Goal: Information Seeking & Learning: Learn about a topic

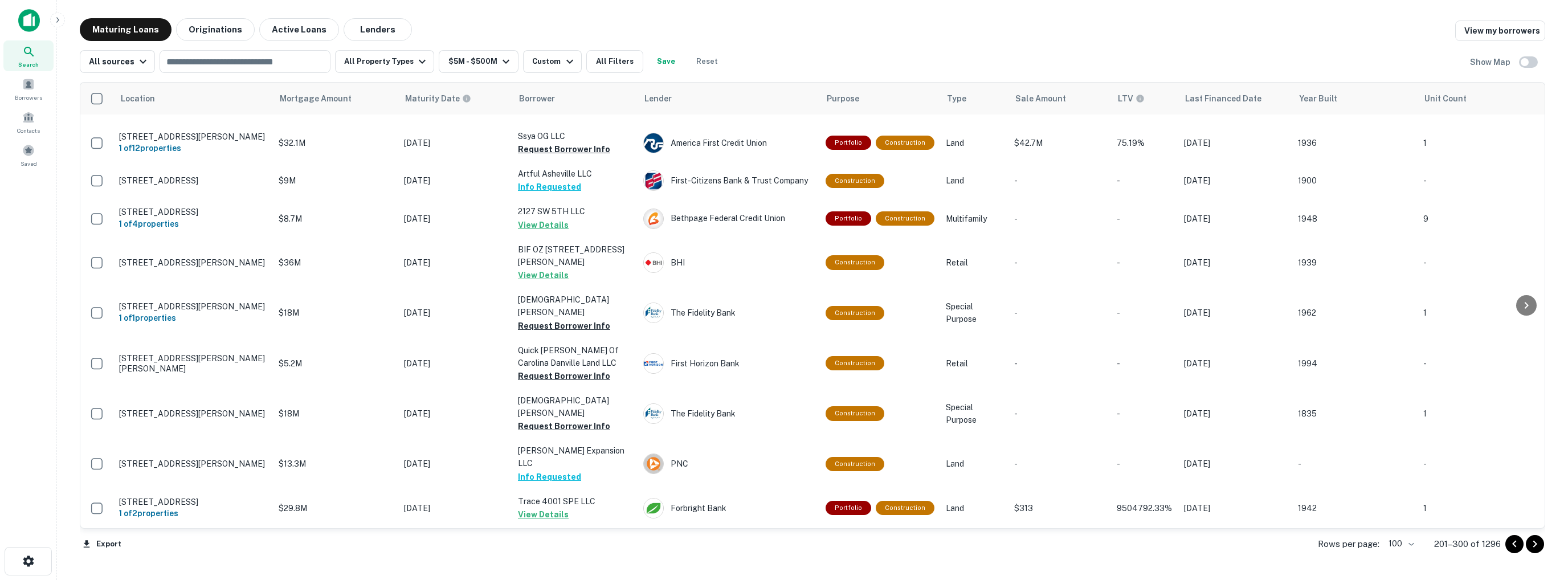
scroll to position [3700, 0]
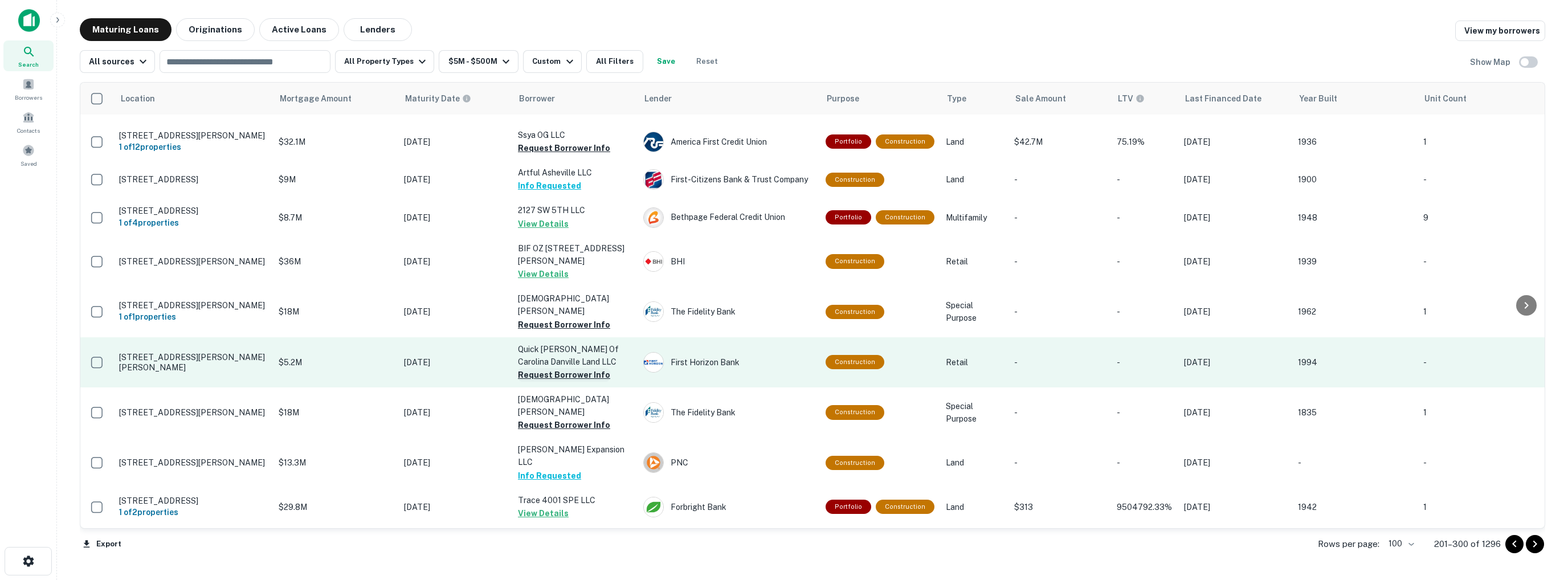
click at [558, 368] on button "Request Borrower Info" at bounding box center [564, 375] width 92 height 14
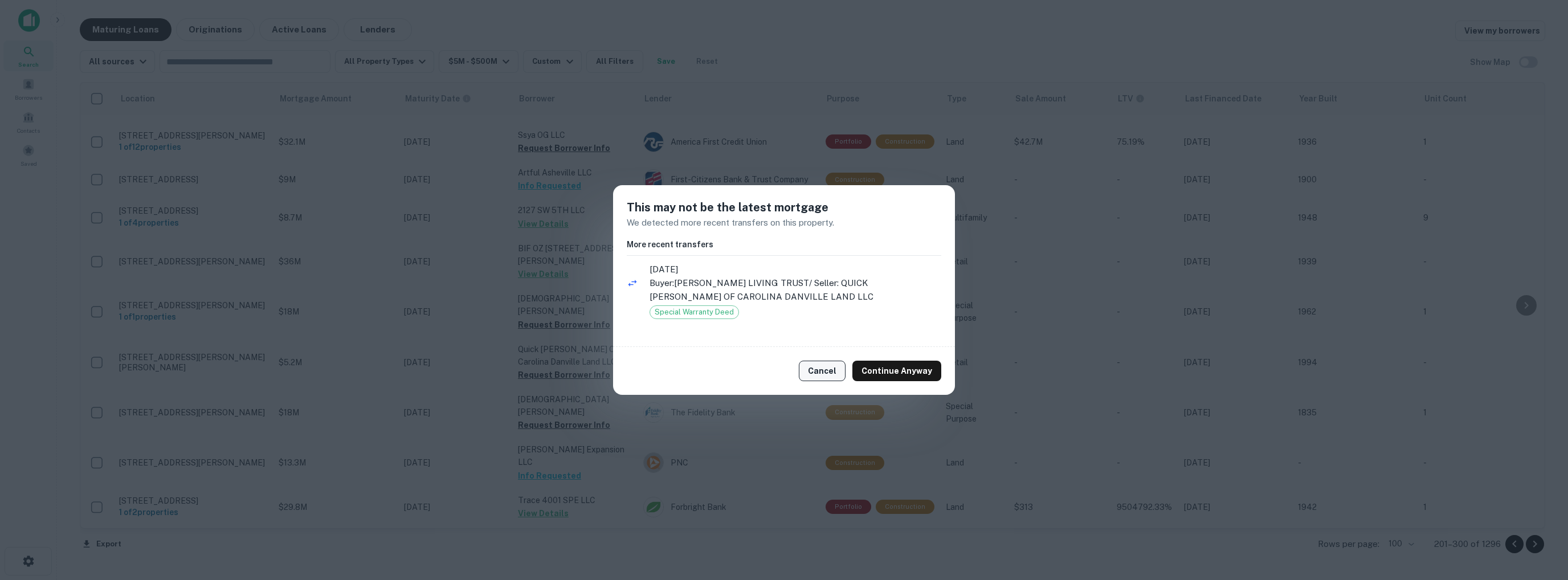
click at [835, 375] on button "Cancel" at bounding box center [822, 371] width 47 height 20
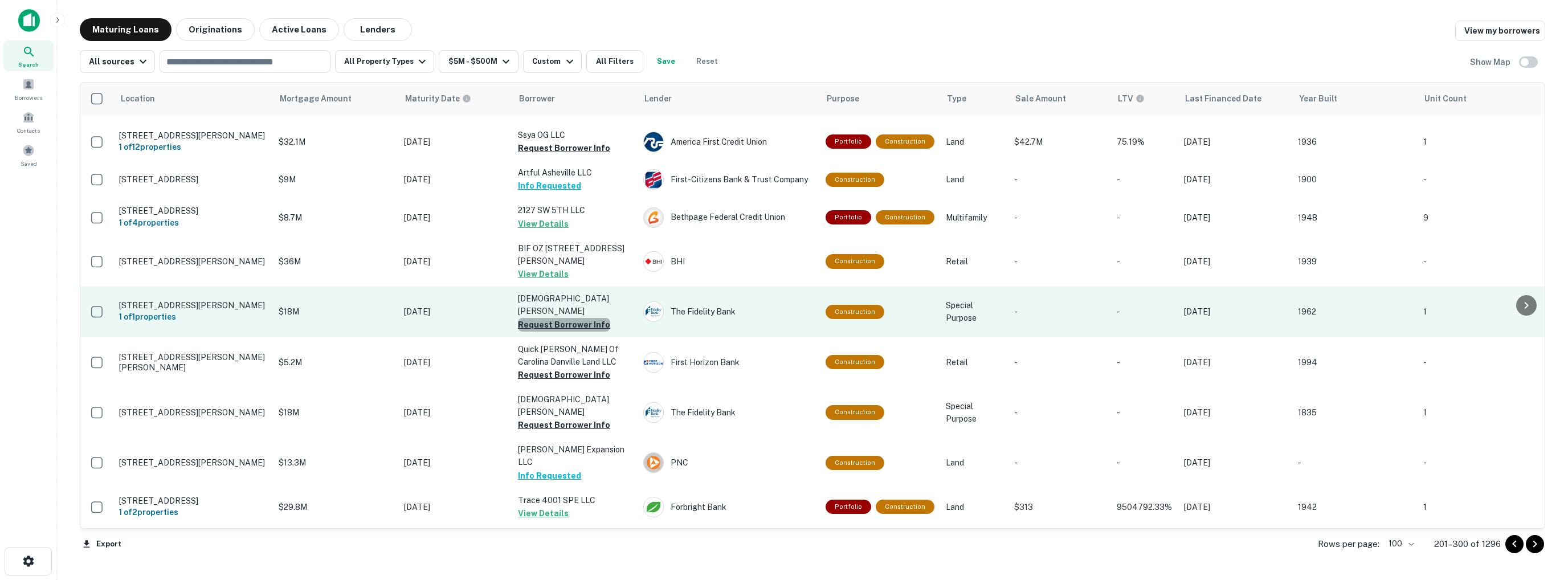
click at [572, 318] on button "Request Borrower Info" at bounding box center [564, 324] width 92 height 14
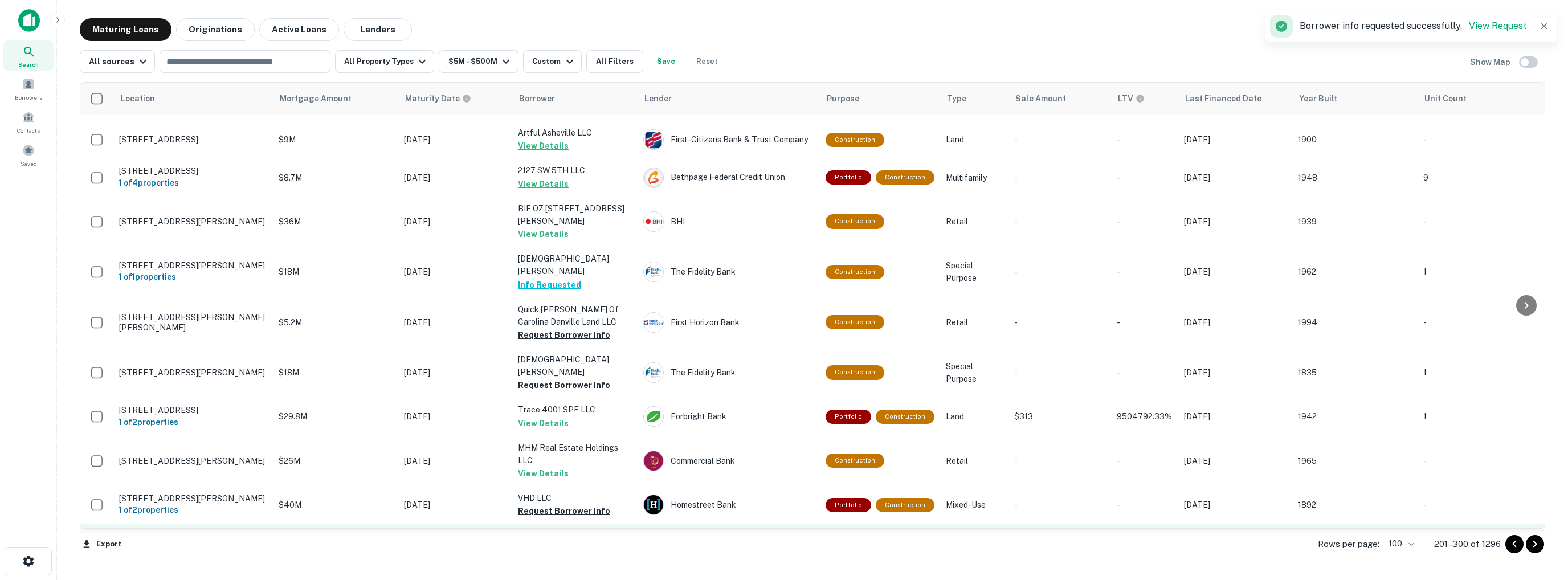
scroll to position [3710, 0]
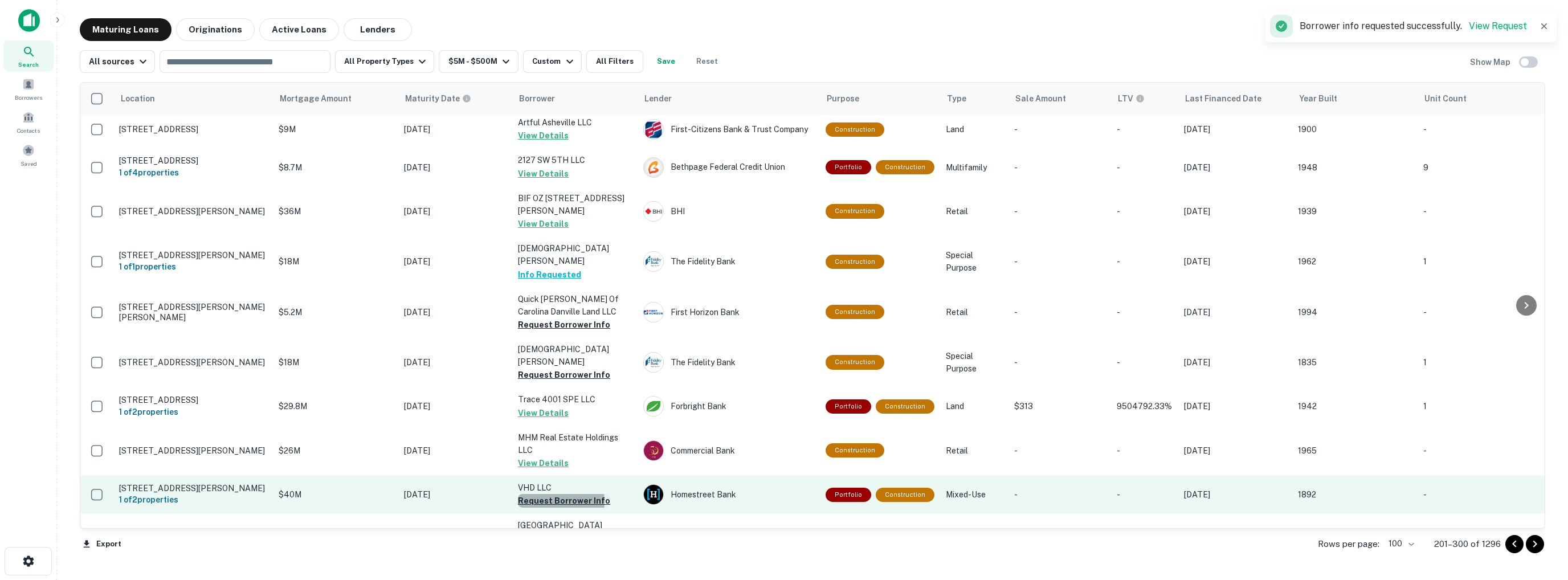
click at [540, 495] on button "Request Borrower Info" at bounding box center [564, 501] width 92 height 14
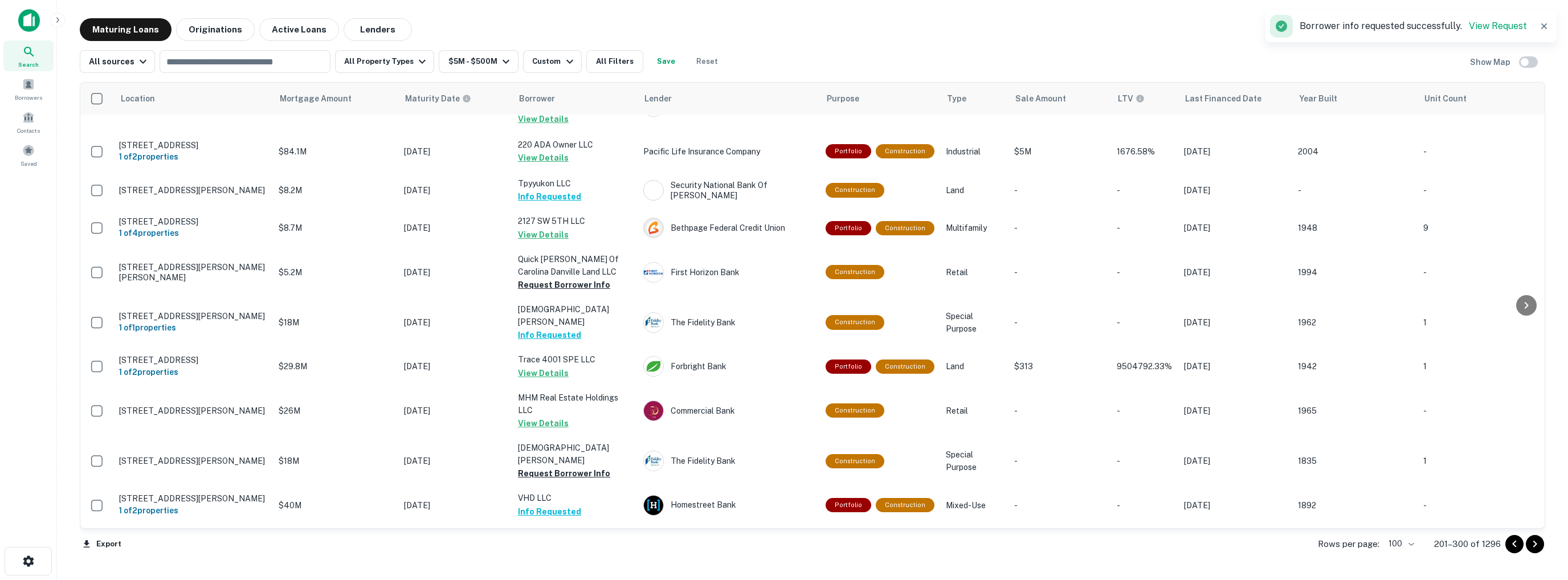
scroll to position [3700, 0]
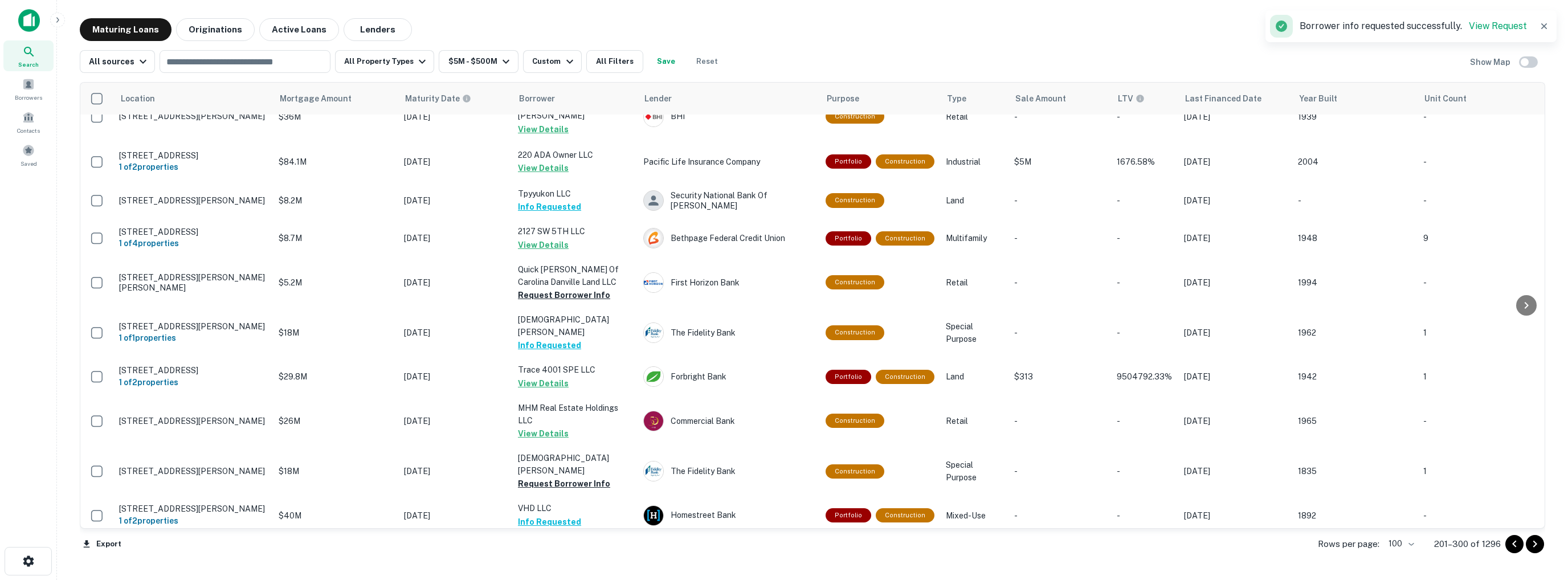
click at [543, 553] on button "Request Borrower Info" at bounding box center [564, 560] width 92 height 14
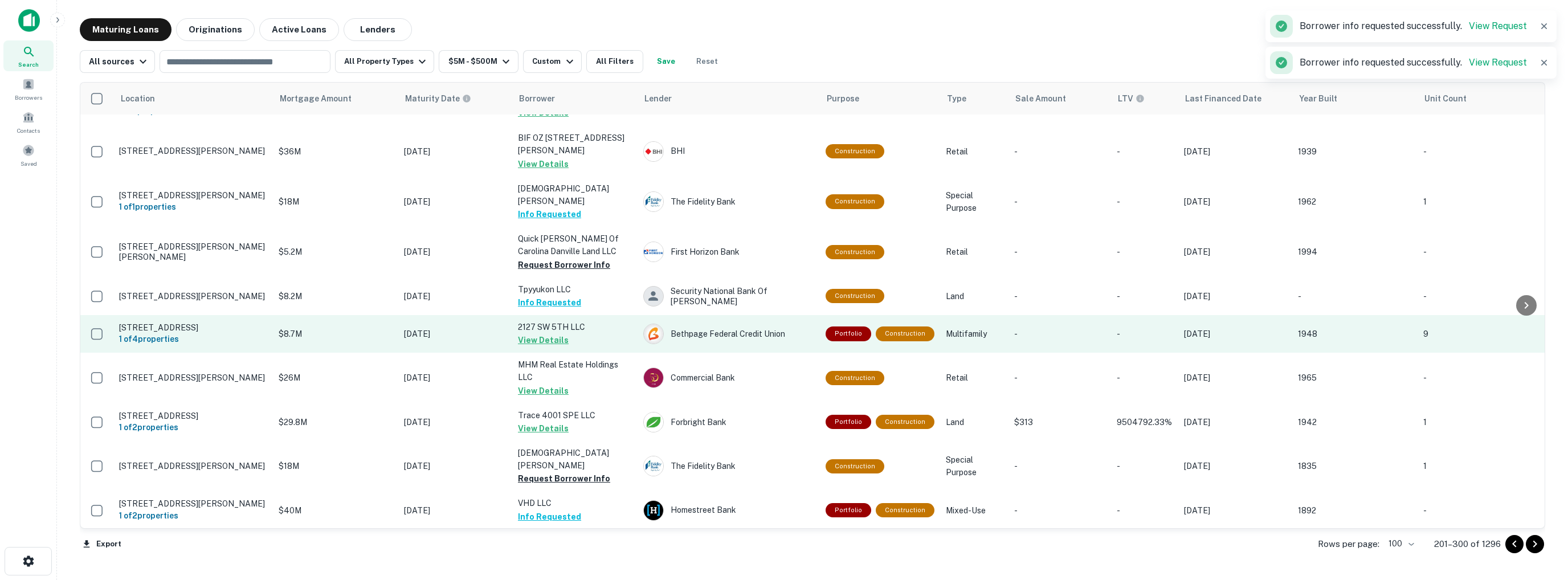
scroll to position [3710, 0]
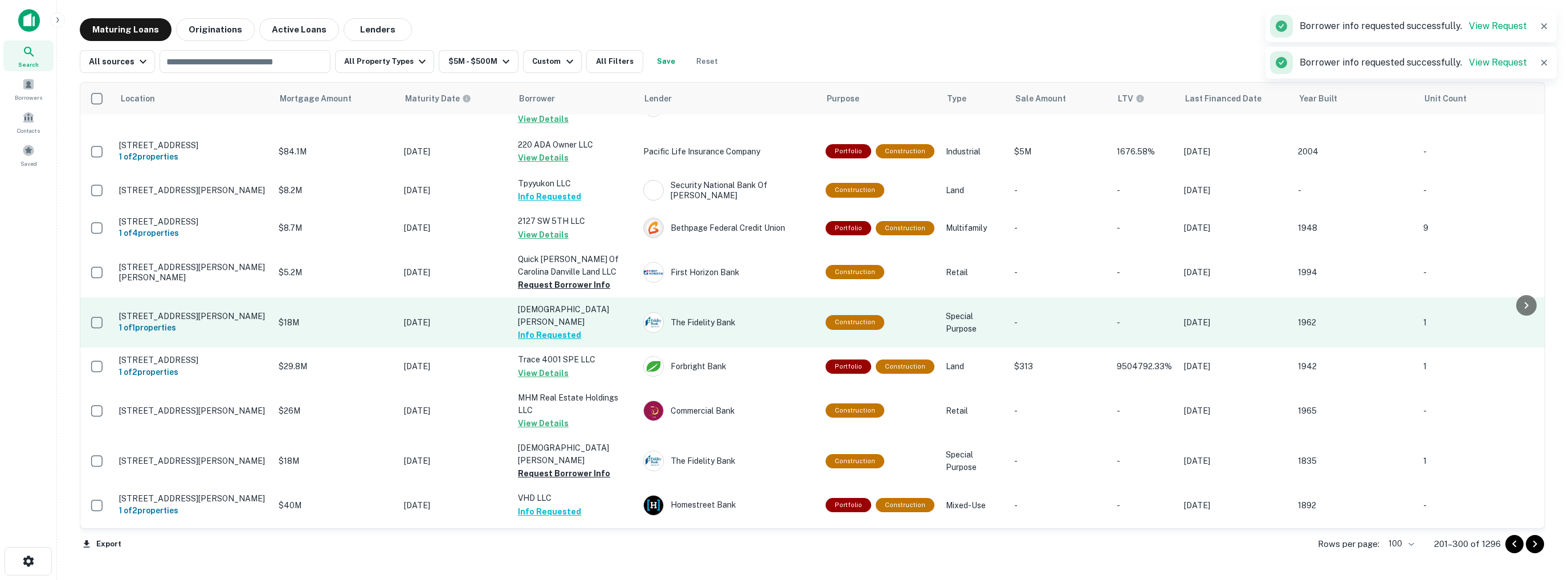
scroll to position [3529, 0]
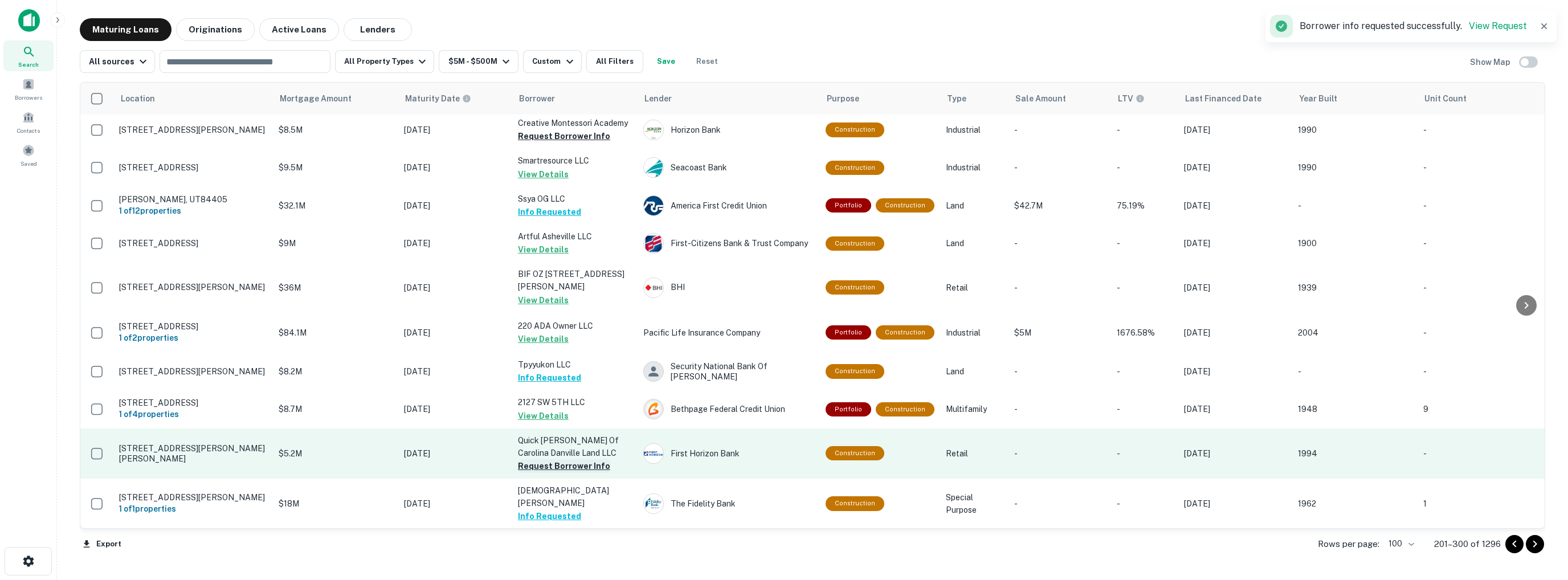
click at [542, 459] on button "Request Borrower Info" at bounding box center [564, 466] width 92 height 14
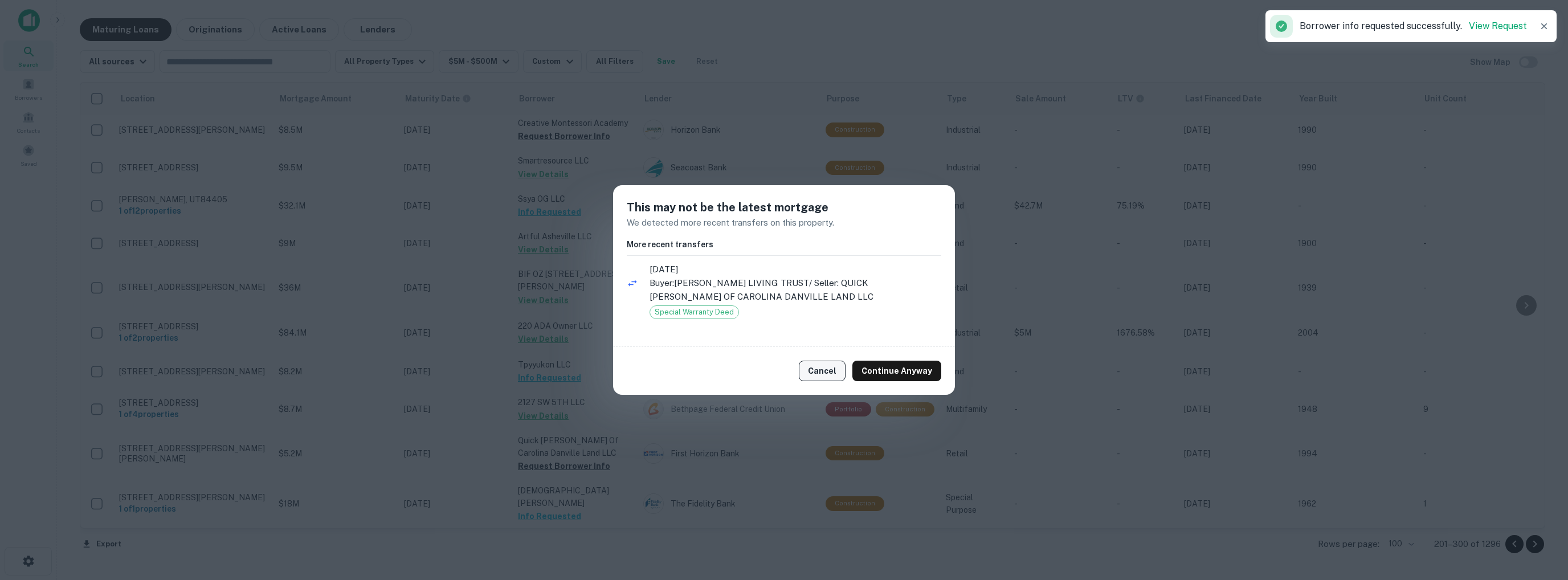
click at [830, 373] on button "Cancel" at bounding box center [822, 371] width 47 height 20
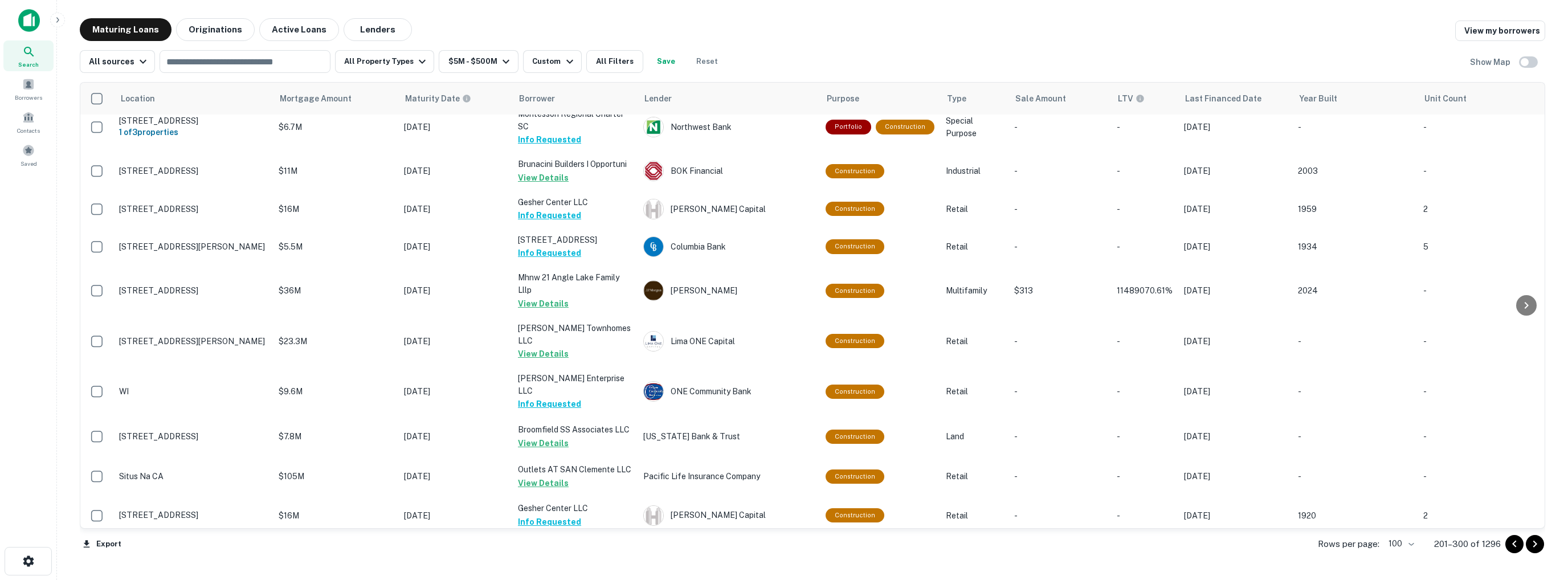
scroll to position [3700, 0]
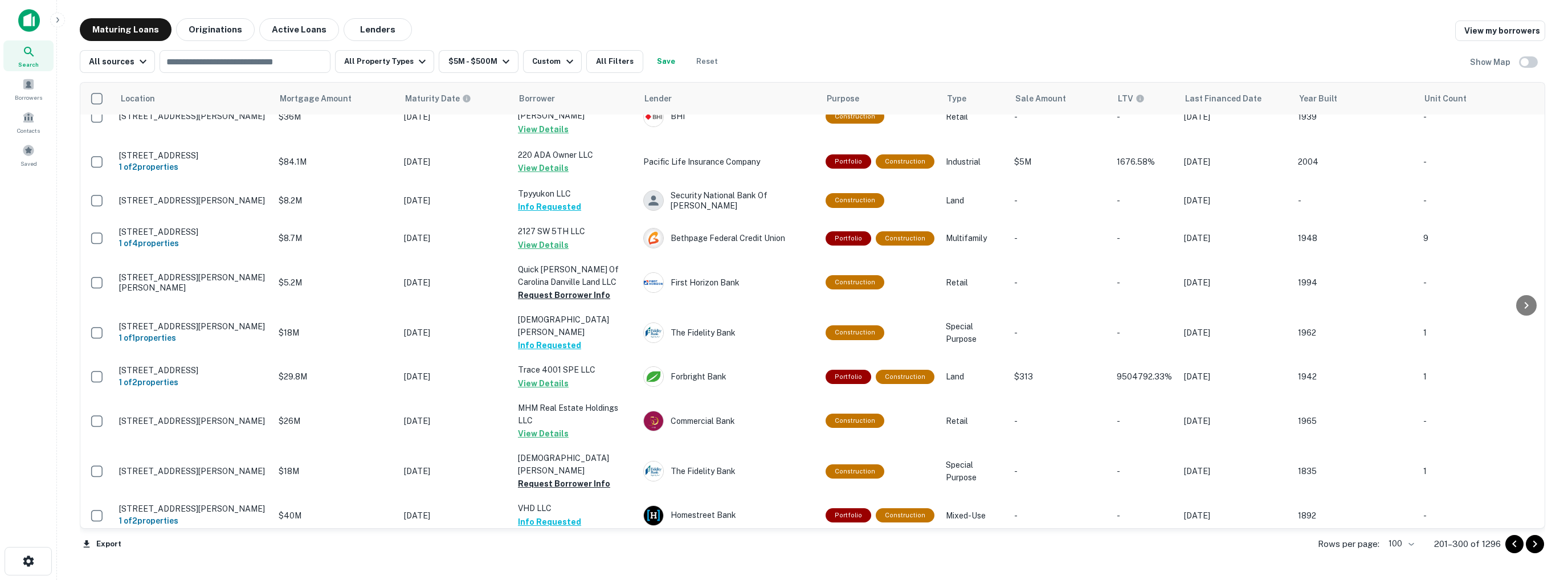
click at [1535, 546] on icon "Go to next page" at bounding box center [1535, 544] width 4 height 7
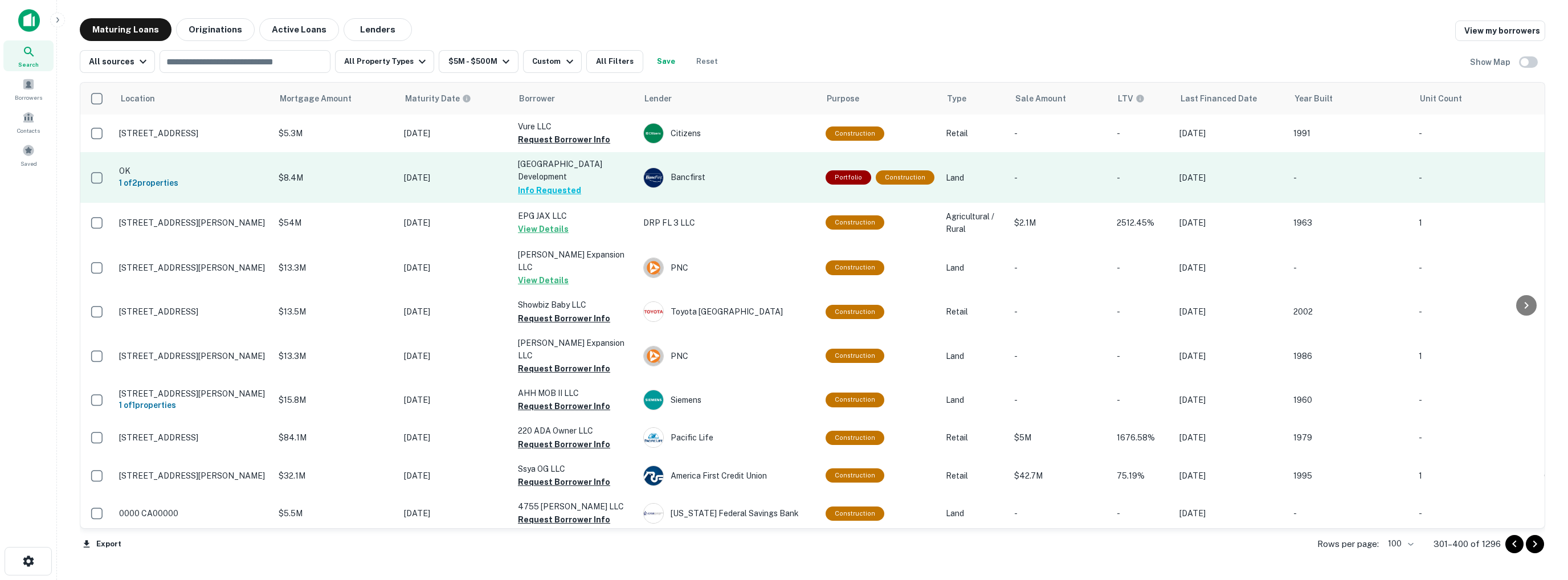
scroll to position [782, 0]
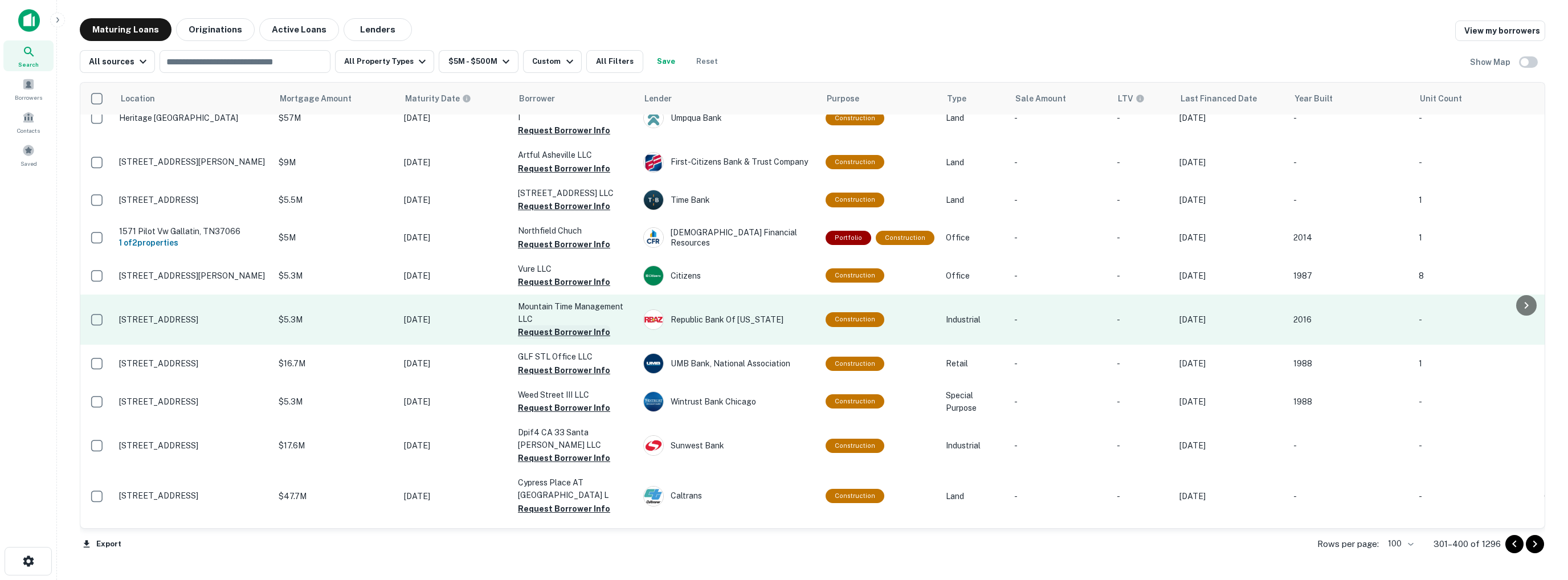
click at [566, 326] on button "Request Borrower Info" at bounding box center [564, 332] width 92 height 14
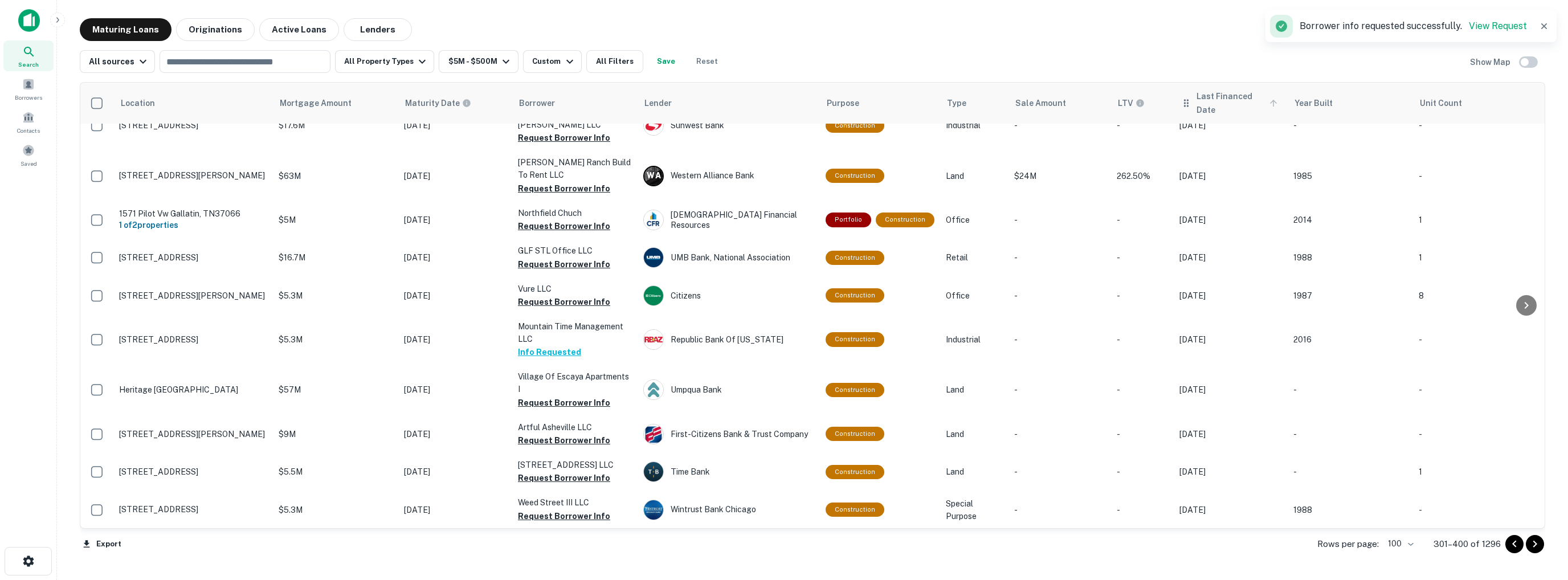
scroll to position [1540, 0]
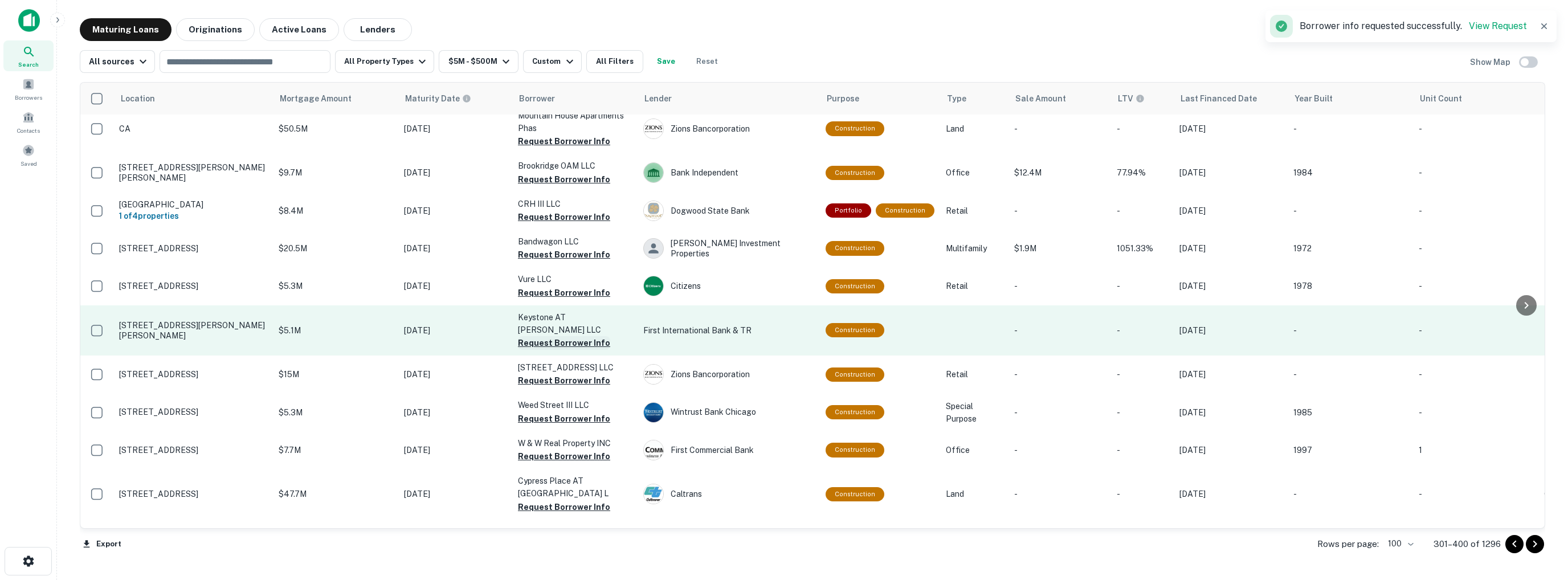
click at [559, 336] on button "Request Borrower Info" at bounding box center [564, 343] width 92 height 14
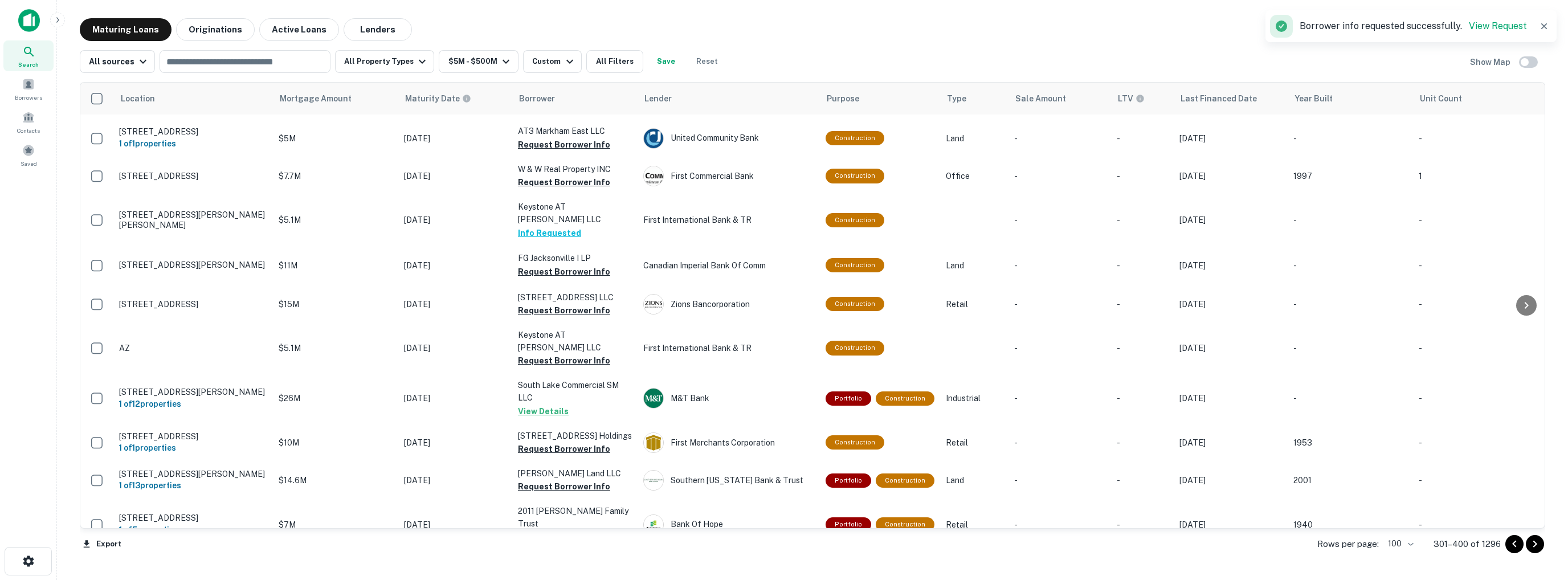
scroll to position [2405, 0]
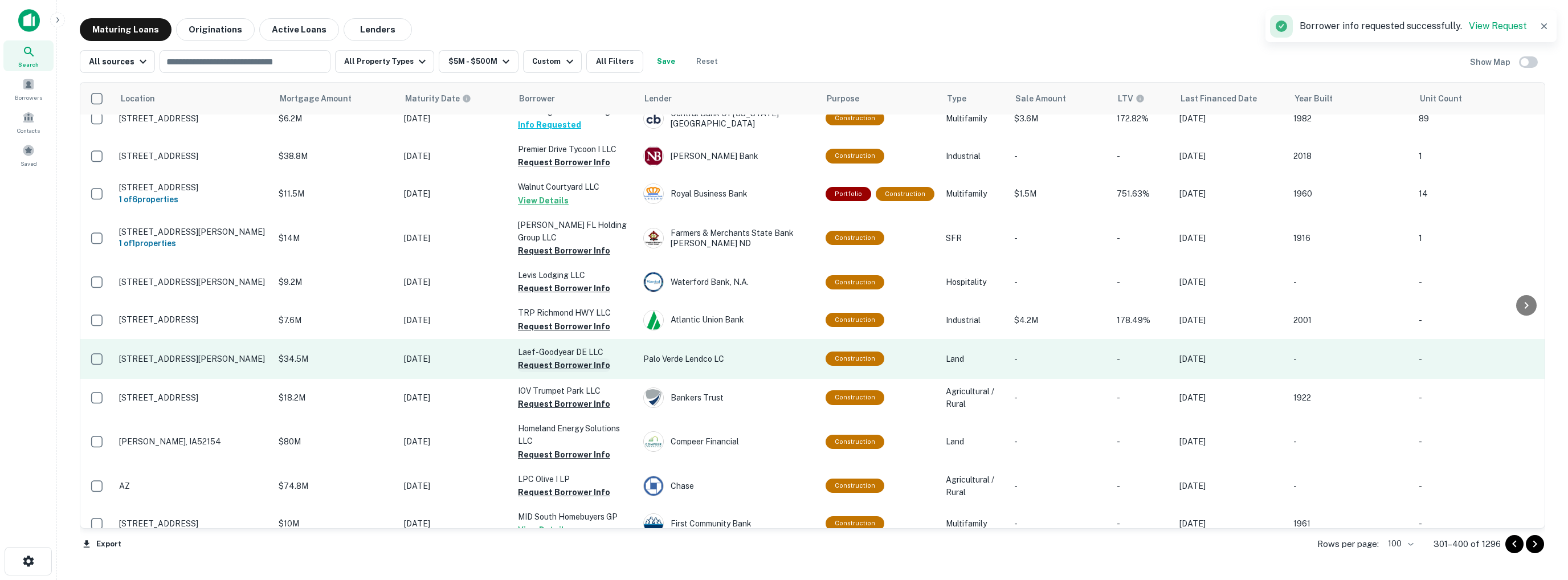
click at [540, 359] on button "Request Borrower Info" at bounding box center [564, 365] width 92 height 14
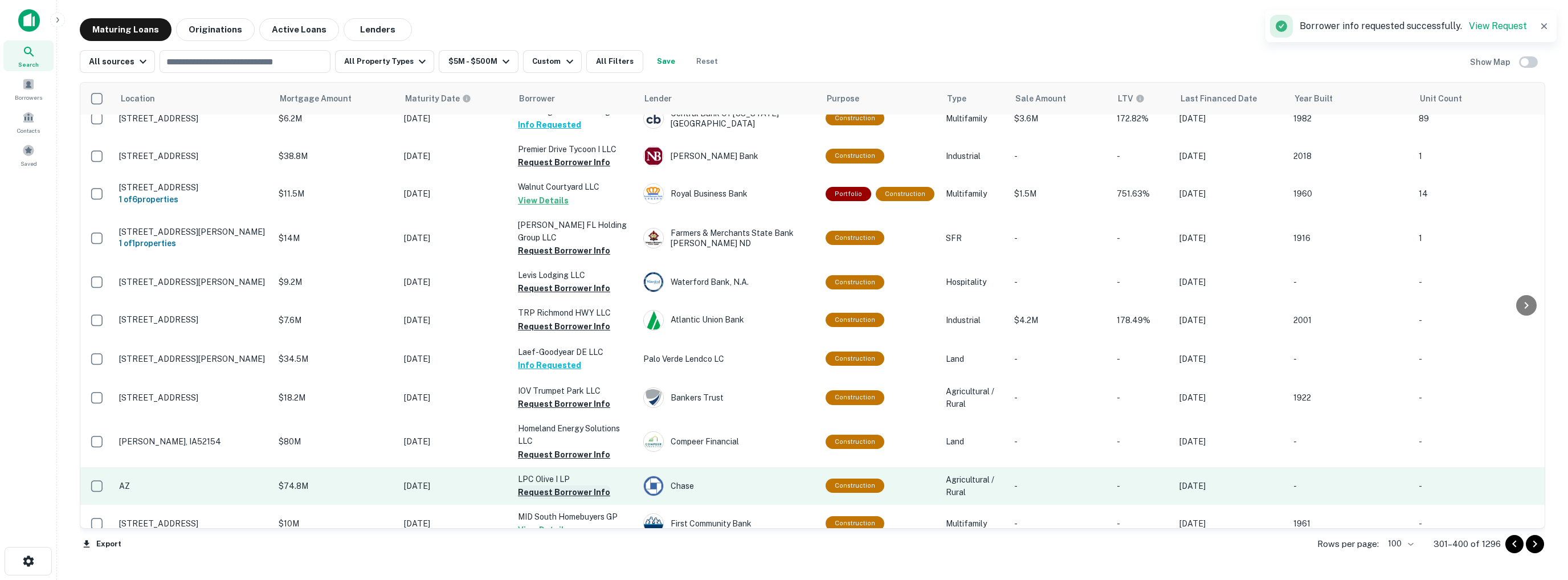
click at [556, 486] on button "Request Borrower Info" at bounding box center [564, 492] width 92 height 14
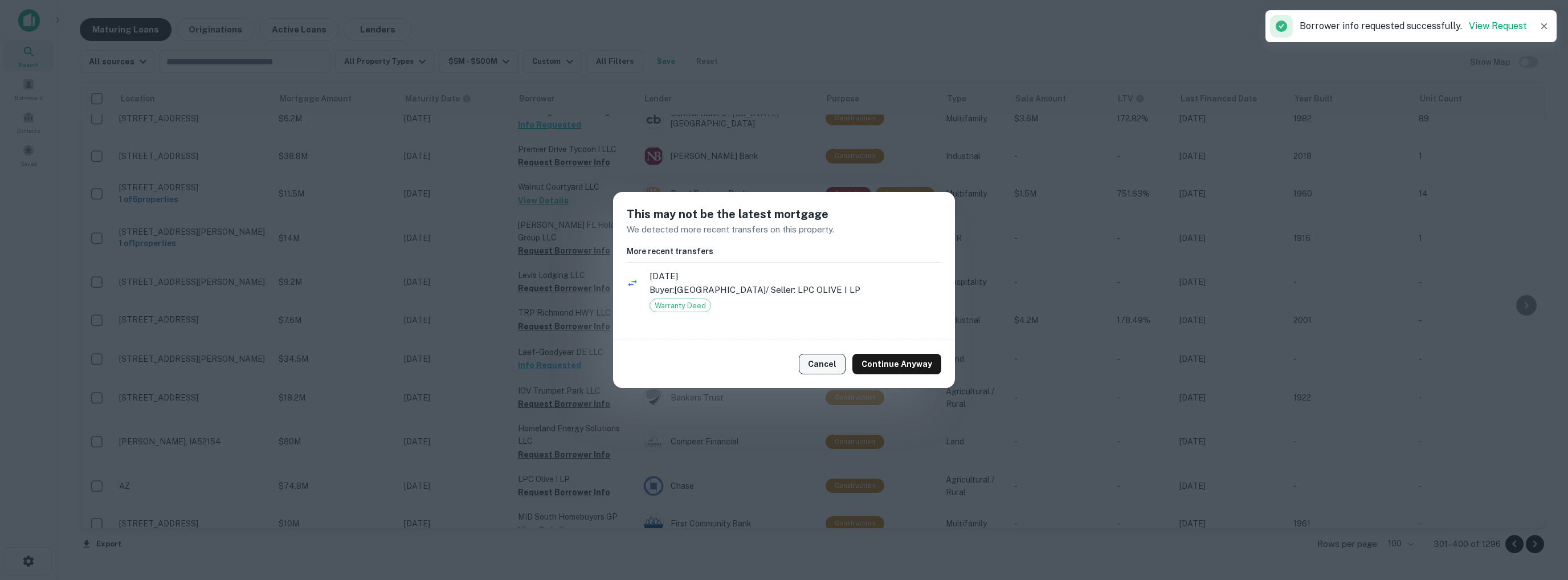
click at [825, 362] on button "Cancel" at bounding box center [822, 365] width 47 height 20
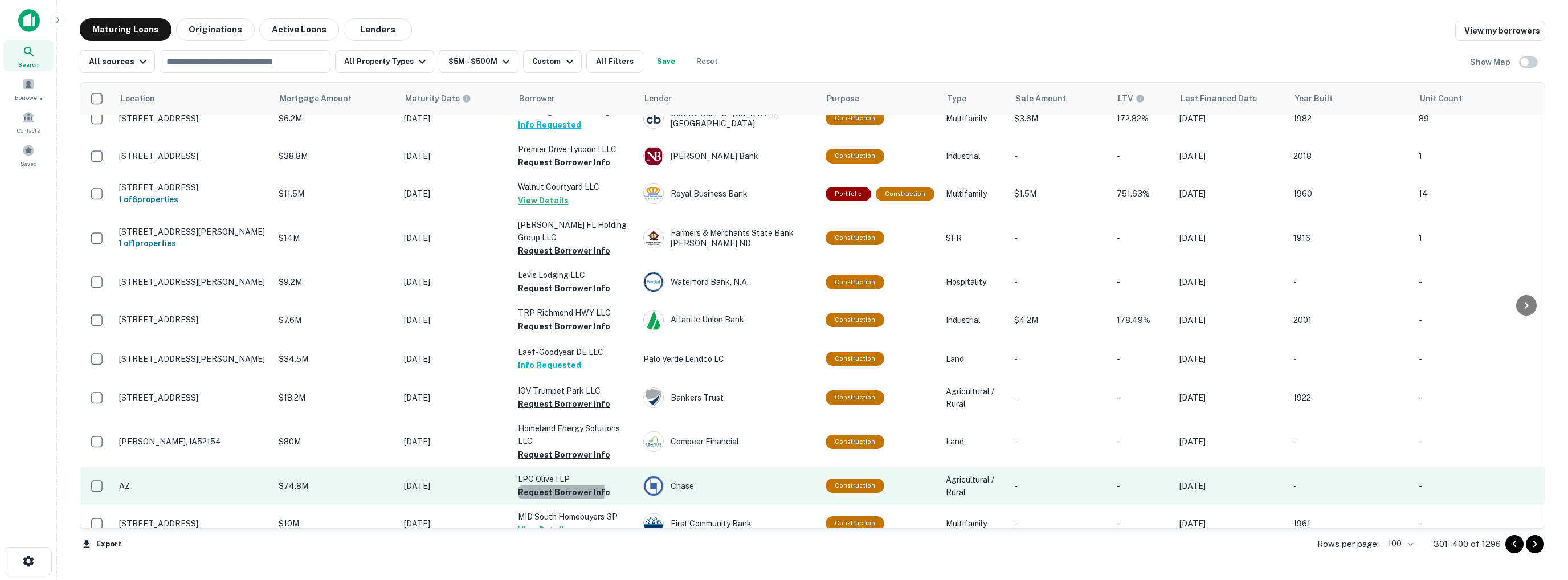
click at [547, 486] on button "Request Borrower Info" at bounding box center [564, 492] width 92 height 14
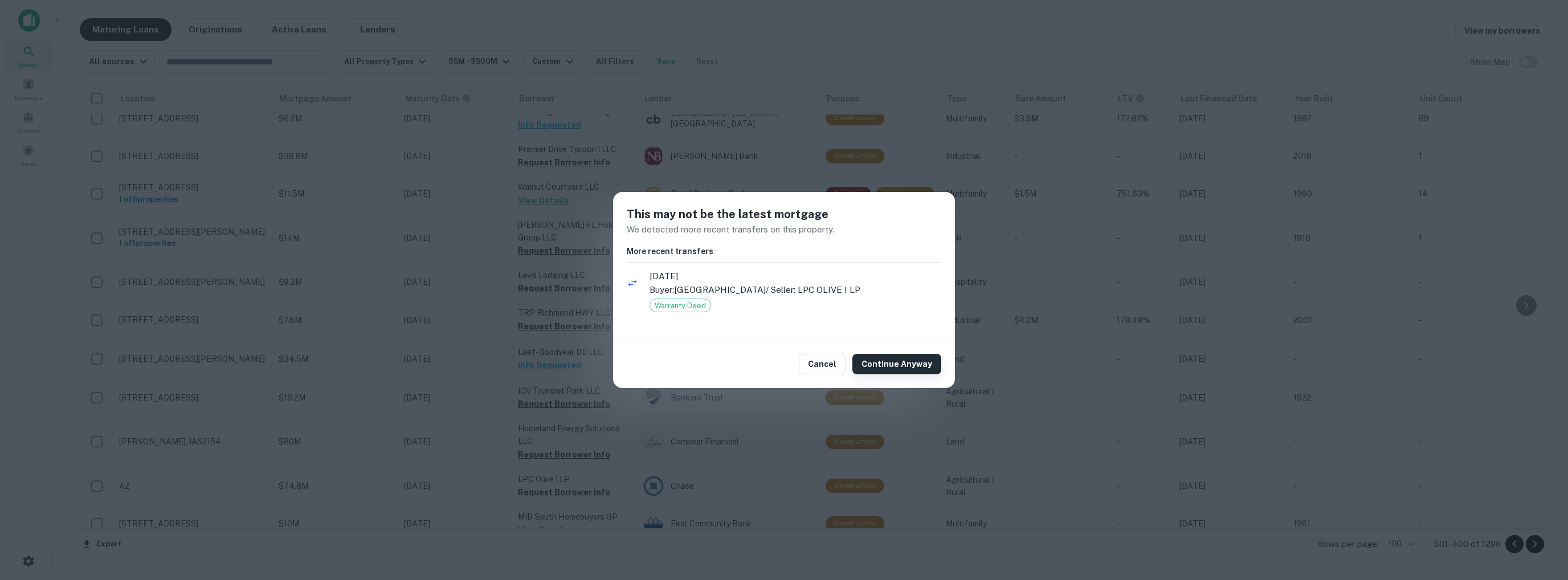
click at [896, 366] on button "Continue Anyway" at bounding box center [897, 365] width 89 height 20
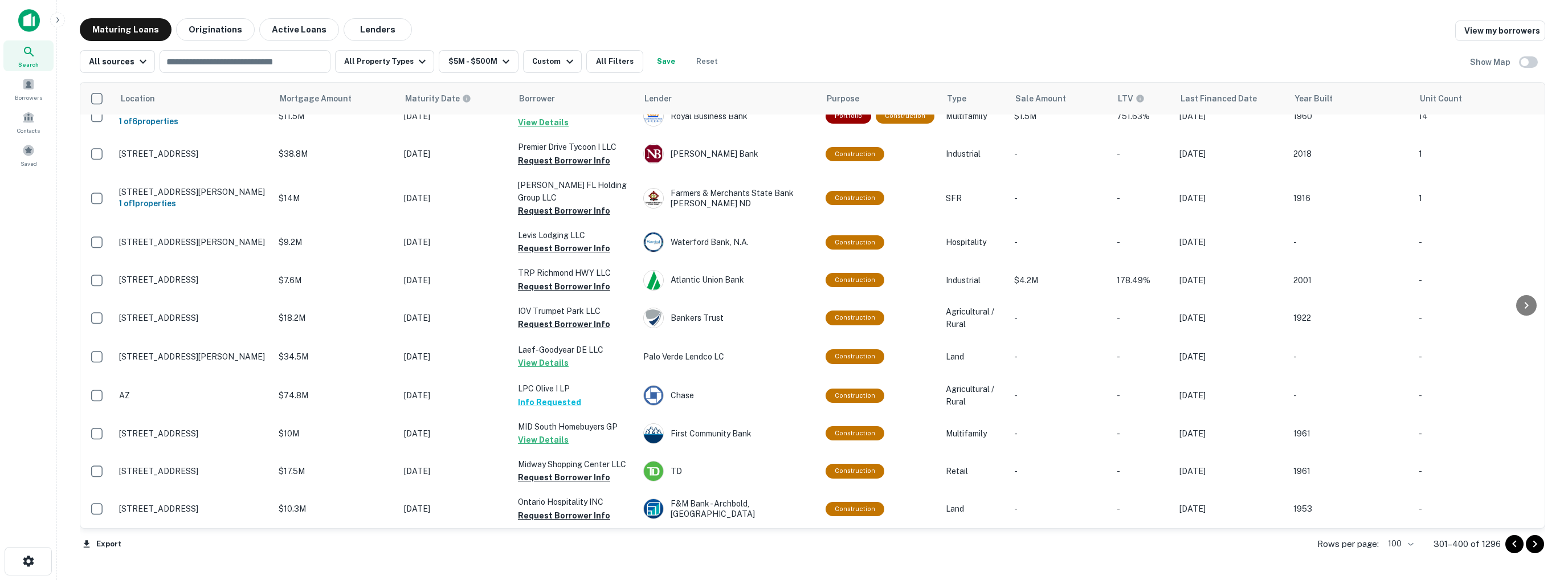
scroll to position [3367, 0]
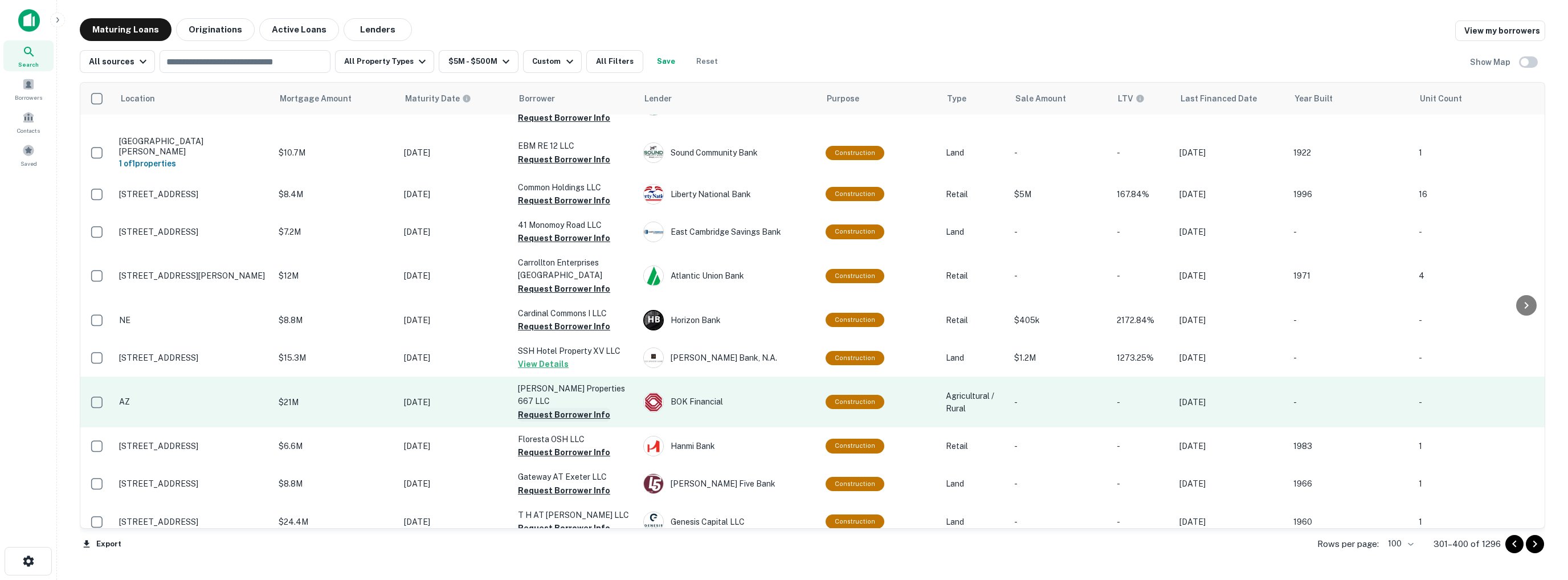
click at [546, 408] on button "Request Borrower Info" at bounding box center [564, 415] width 92 height 14
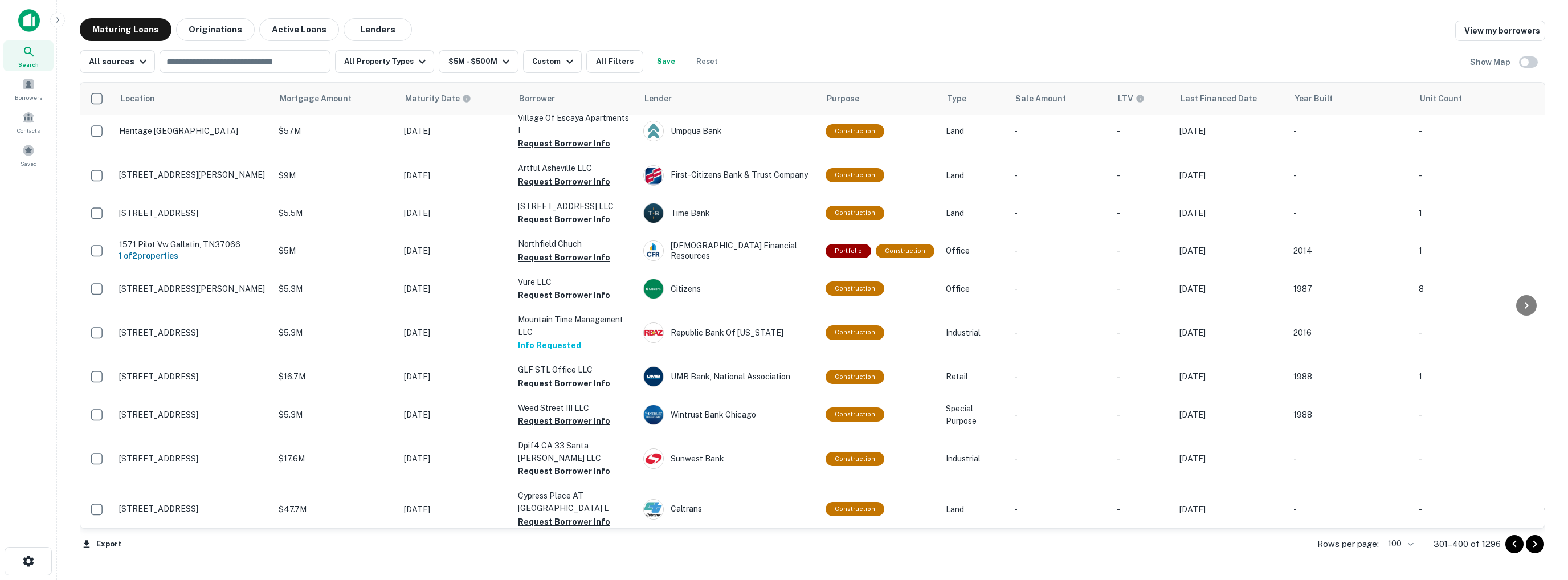
scroll to position [1210, 0]
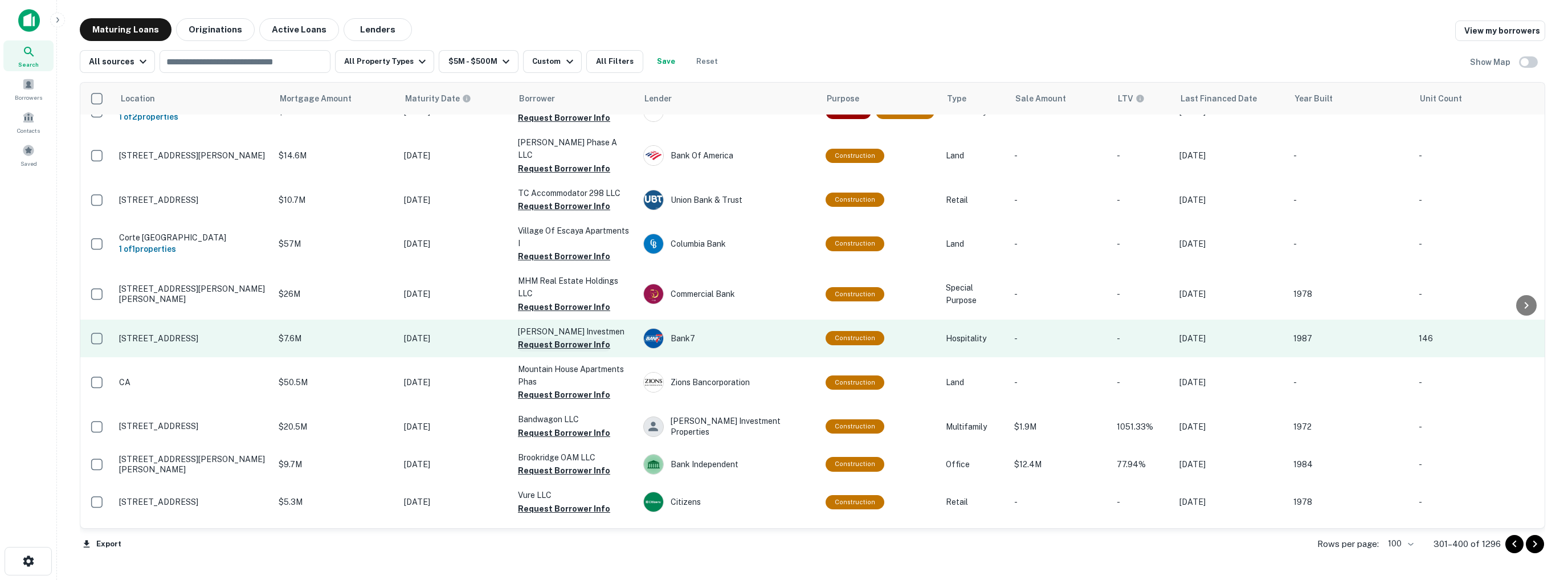
click at [567, 338] on button "Request Borrower Info" at bounding box center [564, 345] width 92 height 14
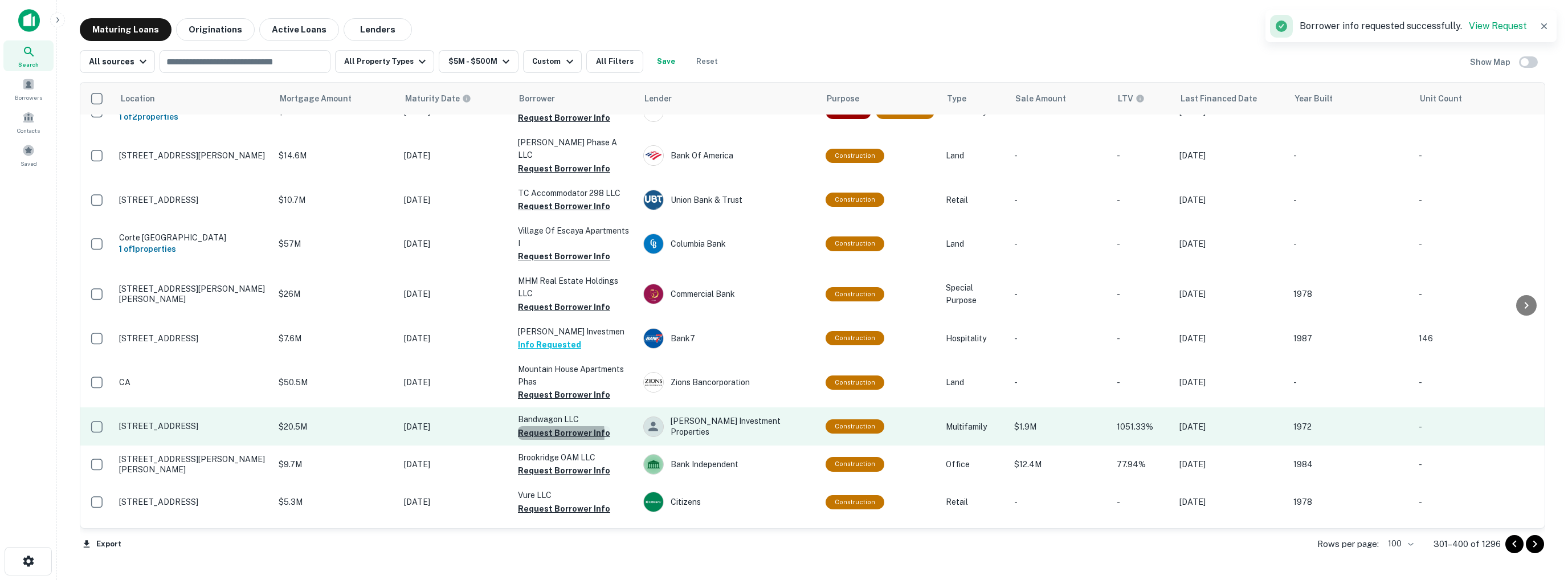
click at [533, 427] on button "Request Borrower Info" at bounding box center [564, 433] width 92 height 14
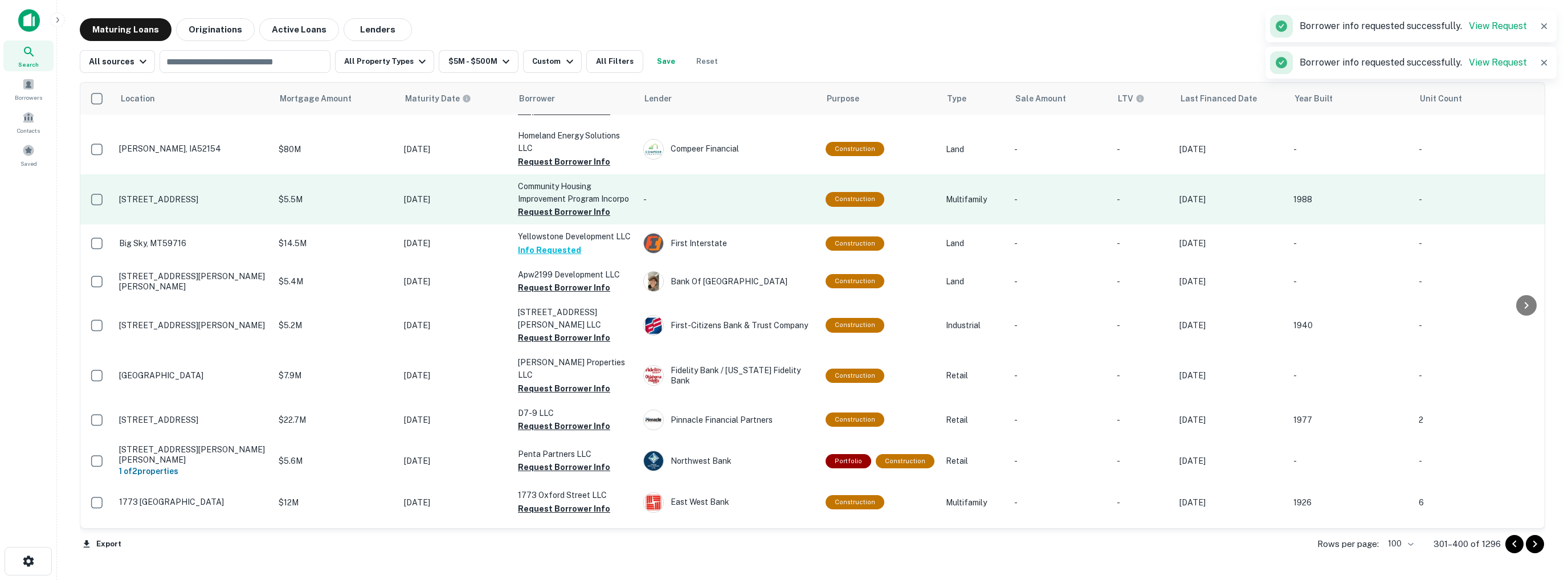
scroll to position [2926, 0]
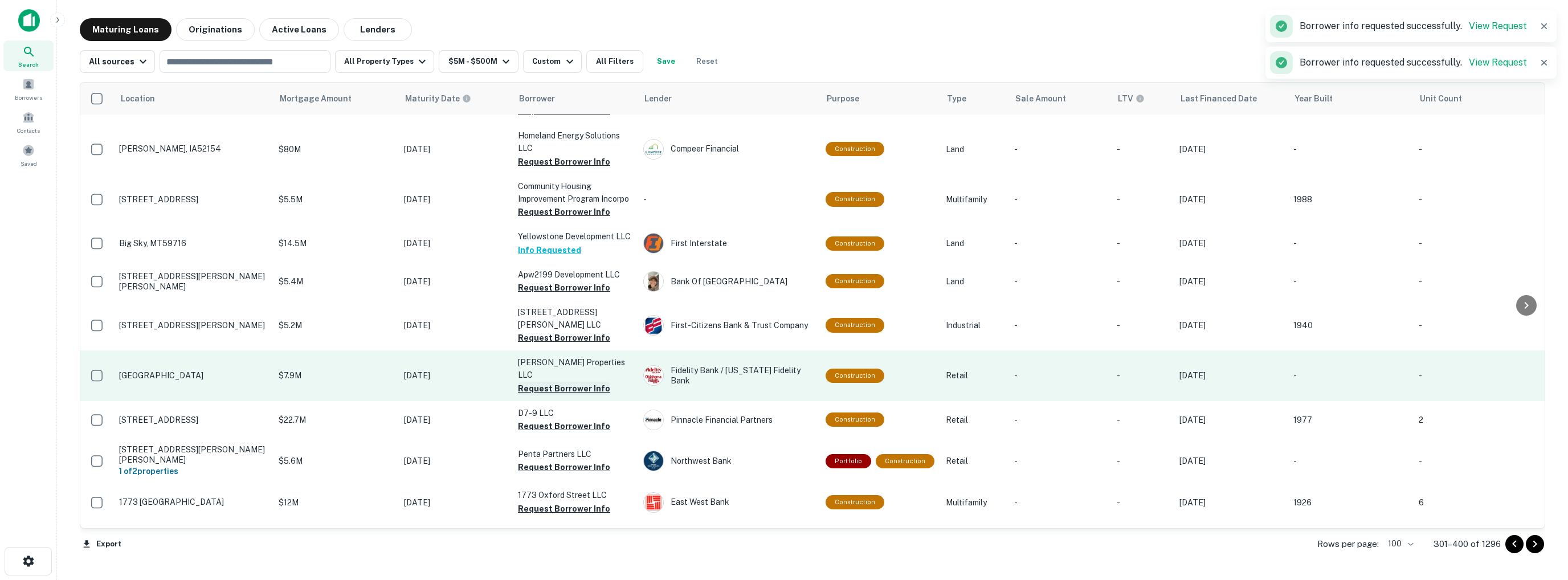
click at [536, 382] on button "Request Borrower Info" at bounding box center [564, 389] width 92 height 14
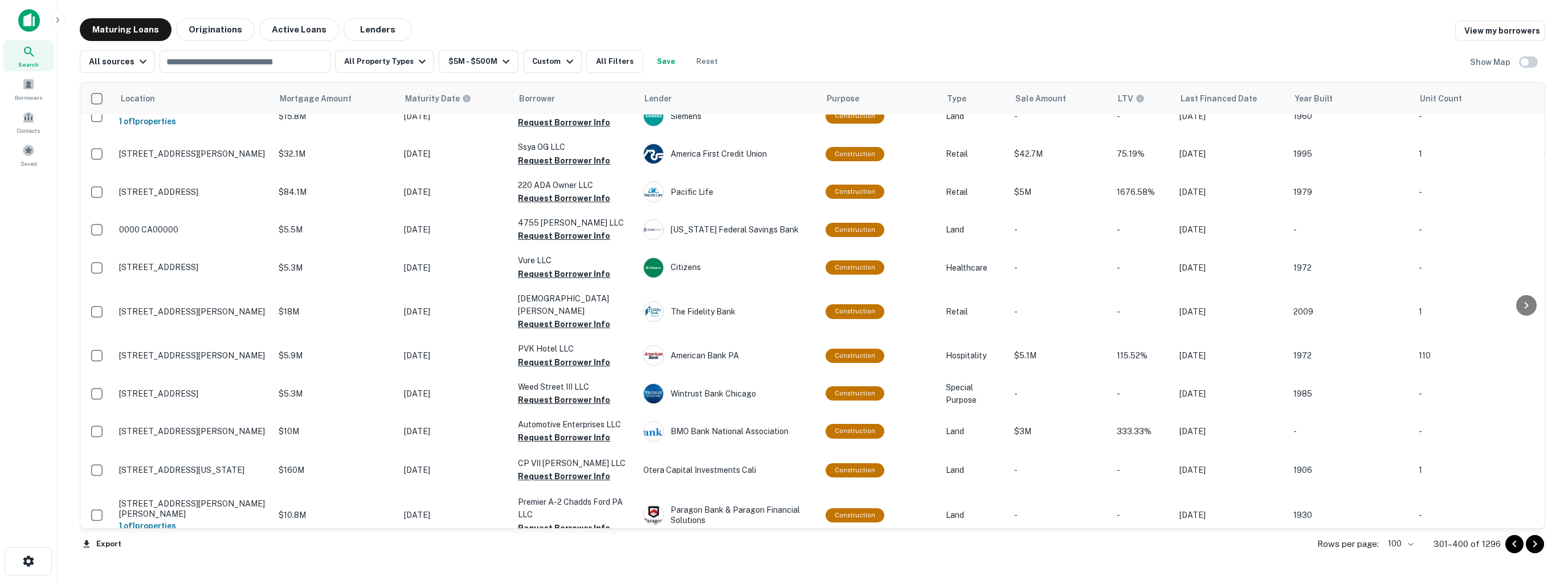
scroll to position [0, 0]
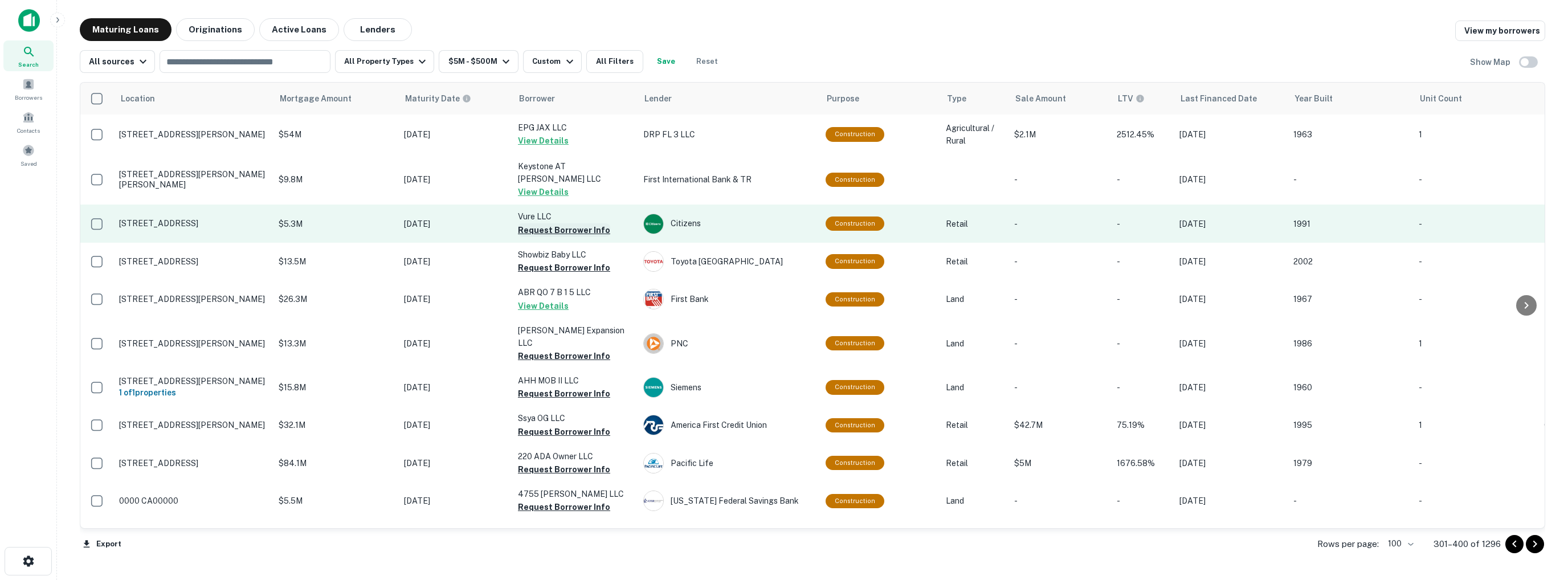
click at [549, 224] on button "Request Borrower Info" at bounding box center [564, 230] width 92 height 14
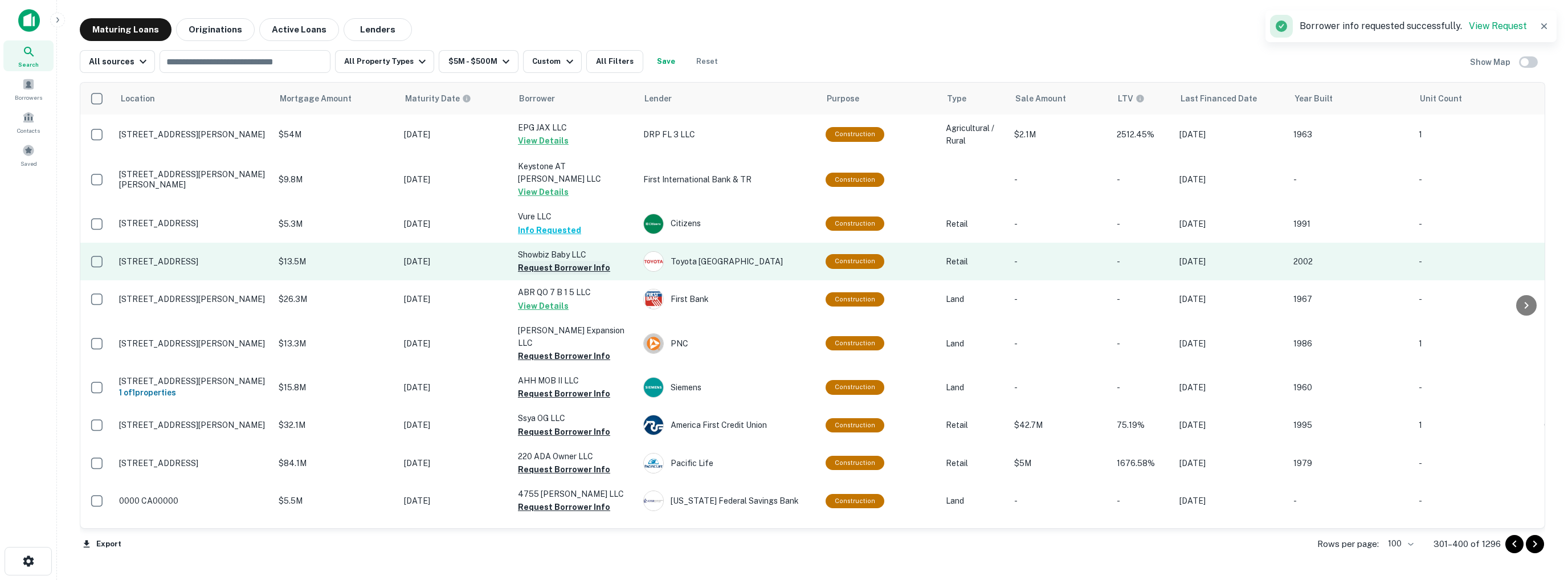
click at [550, 261] on button "Request Borrower Info" at bounding box center [564, 267] width 92 height 14
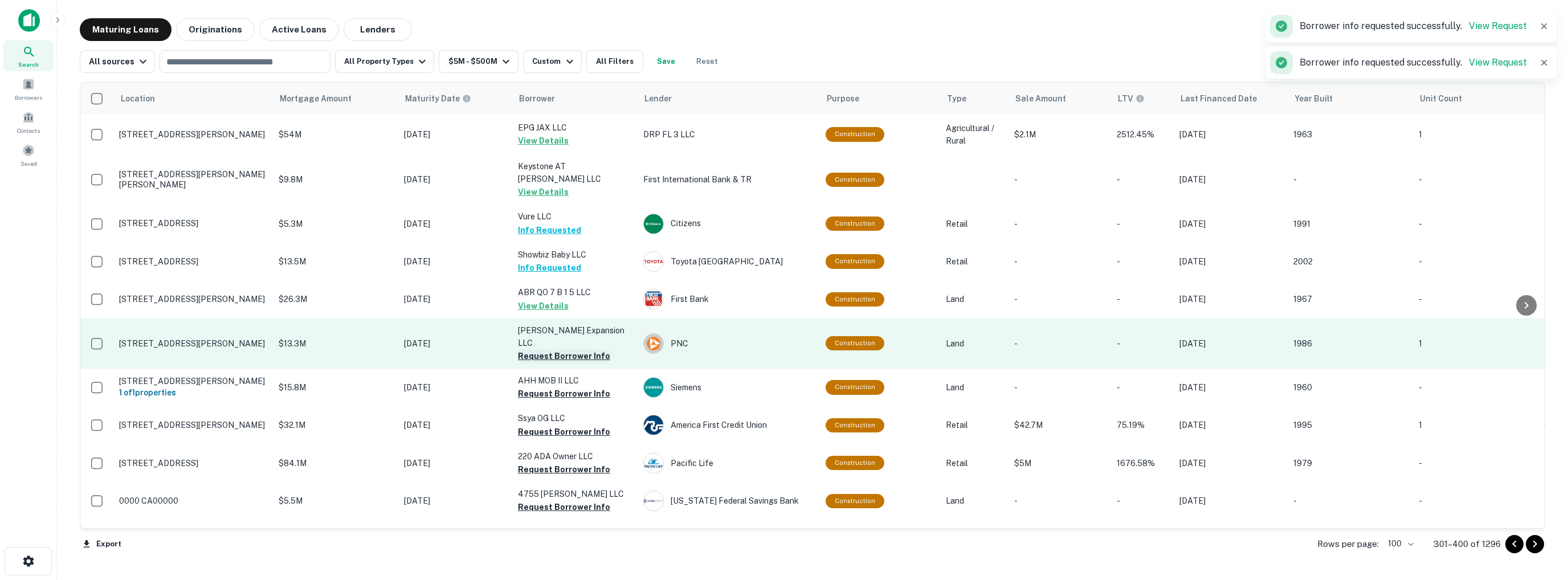
click at [543, 349] on button "Request Borrower Info" at bounding box center [564, 356] width 92 height 14
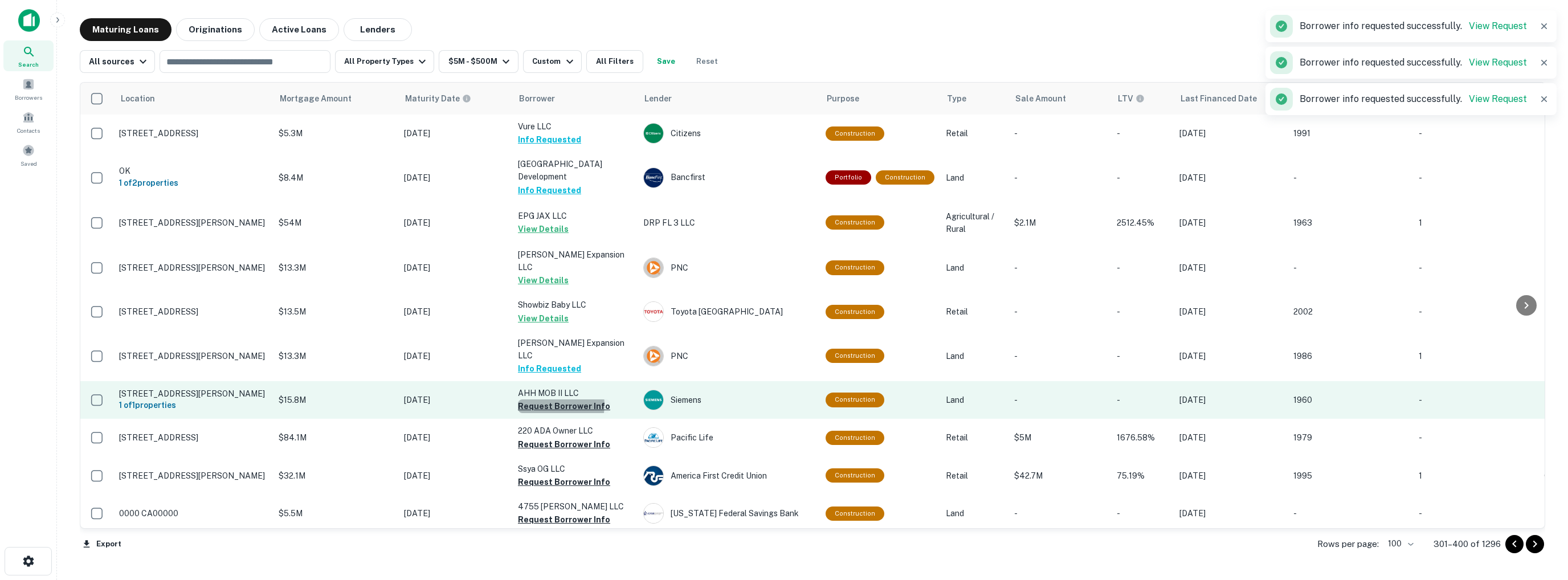
click at [551, 400] on button "Request Borrower Info" at bounding box center [564, 406] width 92 height 14
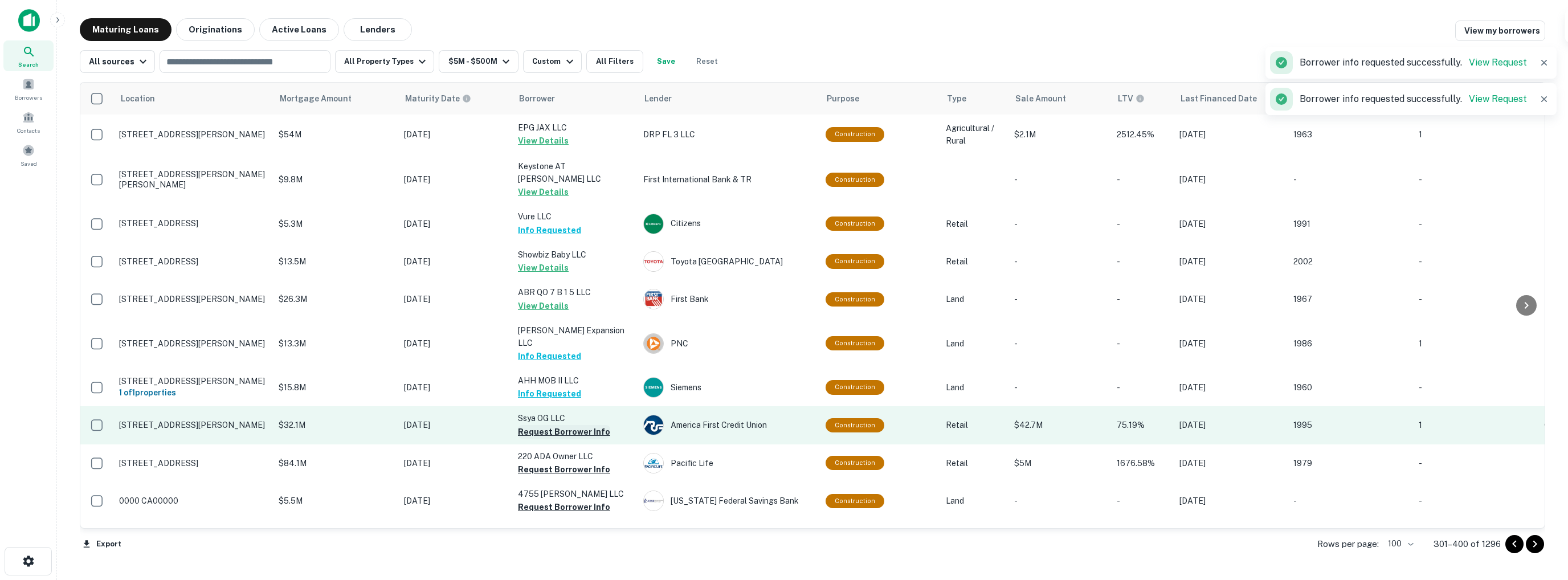
click at [554, 425] on button "Request Borrower Info" at bounding box center [564, 432] width 92 height 14
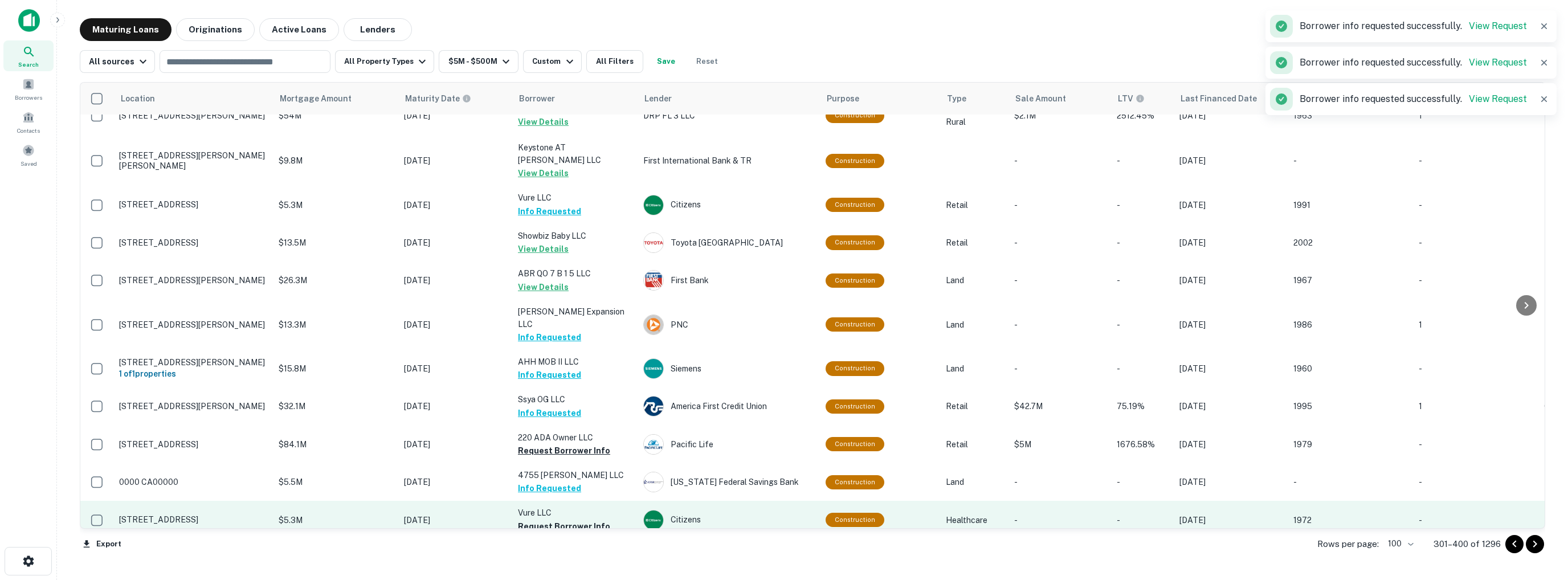
scroll to position [57, 0]
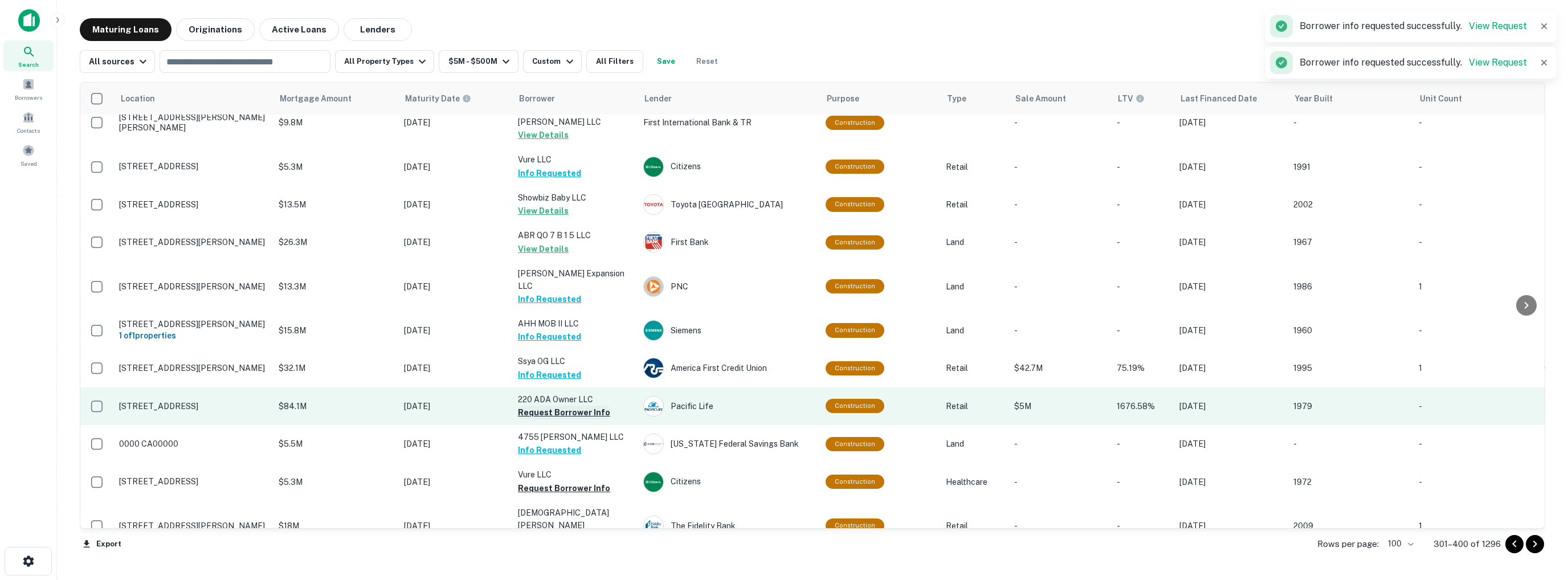
click at [547, 406] on button "Request Borrower Info" at bounding box center [564, 413] width 92 height 14
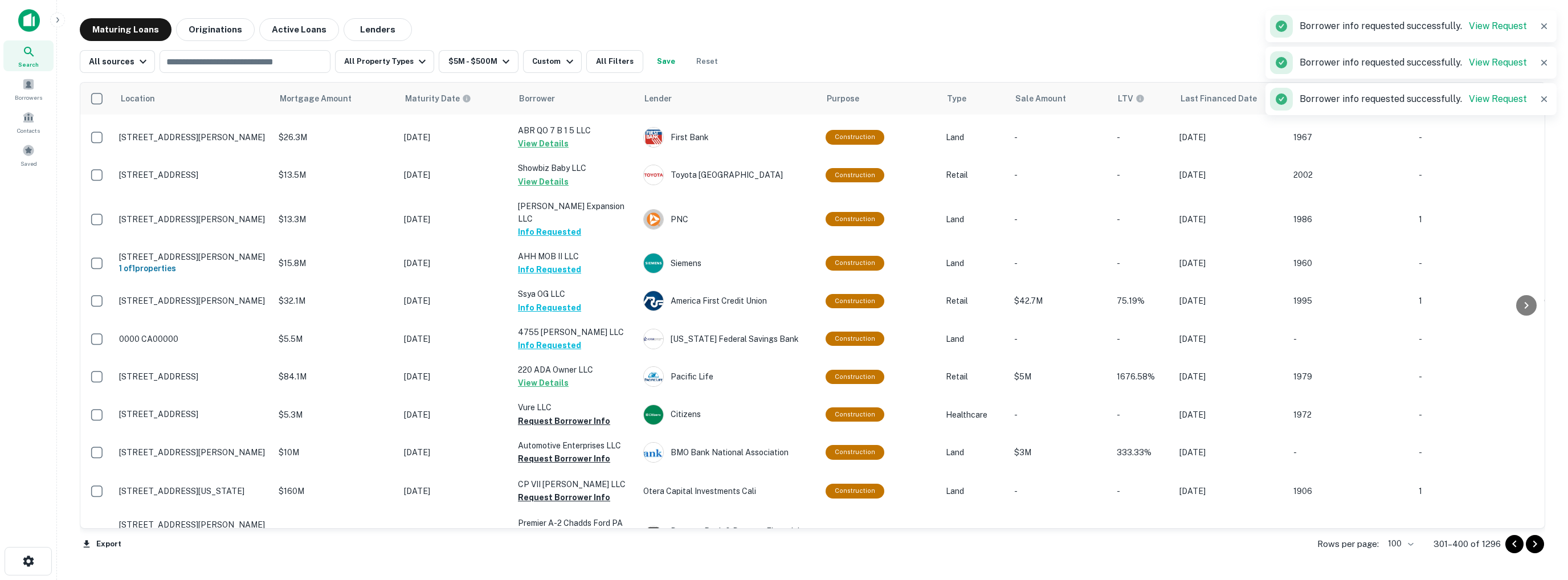
scroll to position [114, 0]
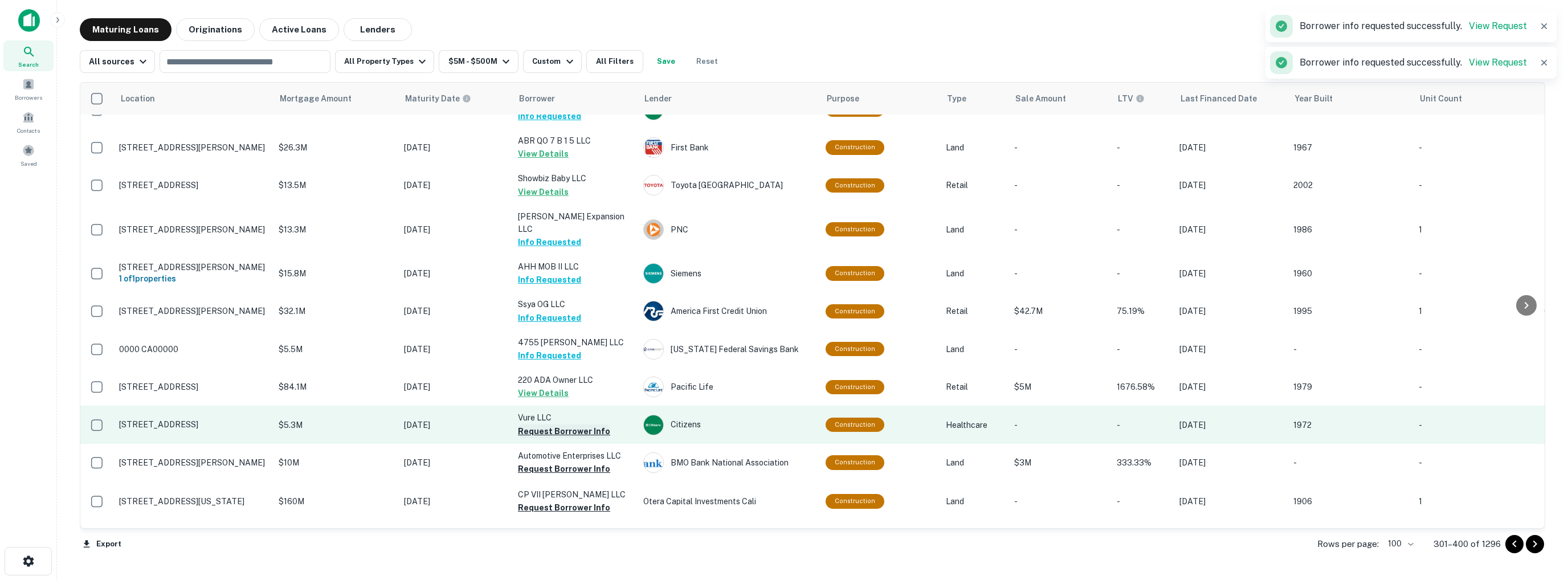
click at [540, 424] on button "Request Borrower Info" at bounding box center [564, 431] width 92 height 14
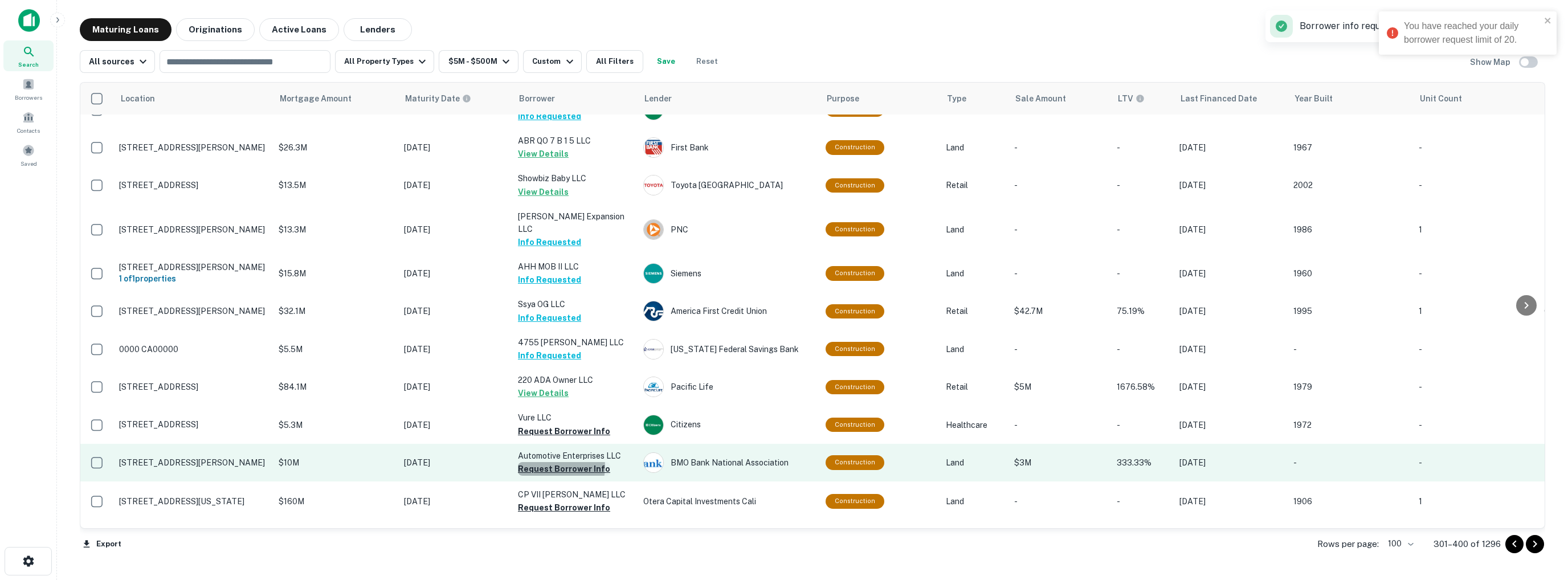
click at [554, 462] on button "Request Borrower Info" at bounding box center [564, 469] width 92 height 14
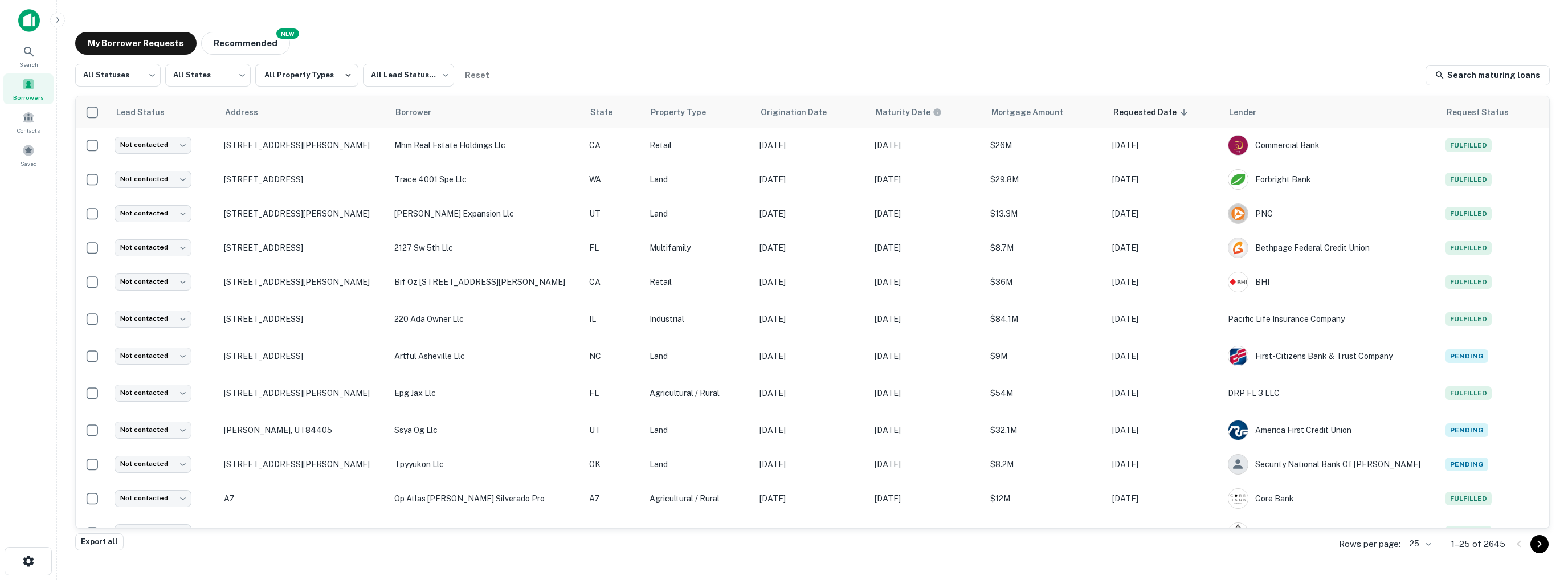
click at [32, 87] on span at bounding box center [28, 84] width 12 height 12
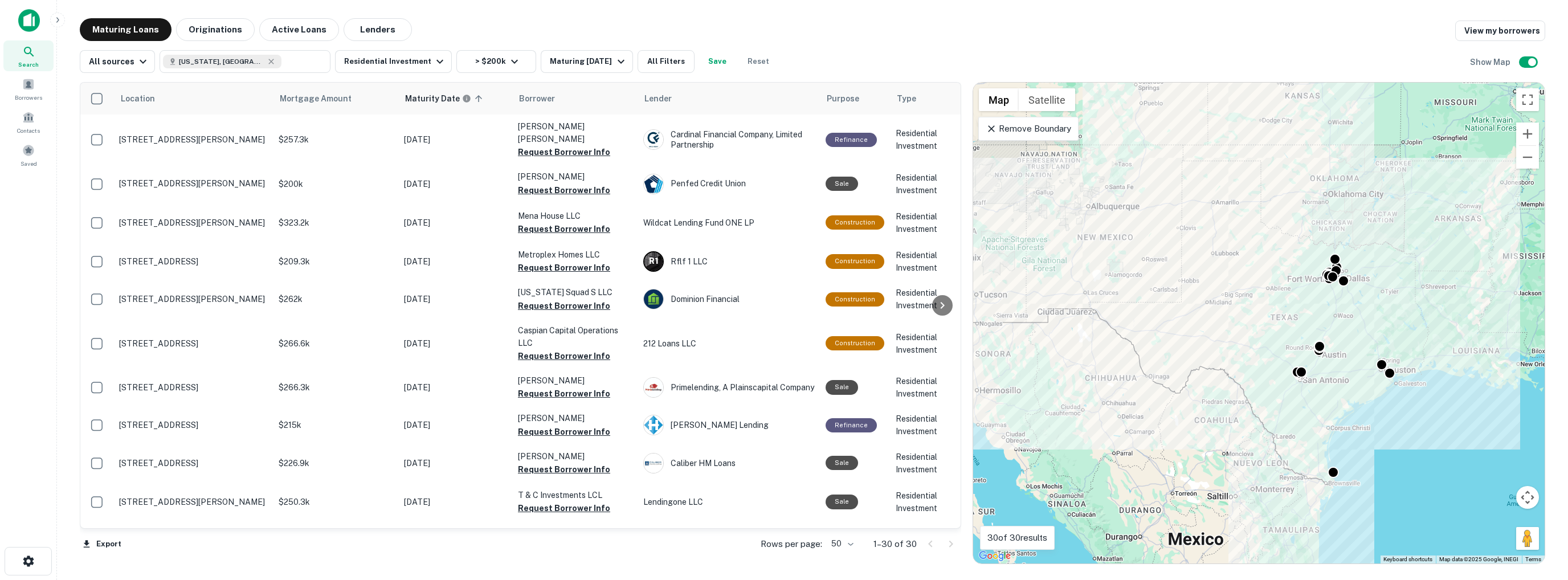
click at [26, 53] on icon at bounding box center [28, 51] width 9 height 9
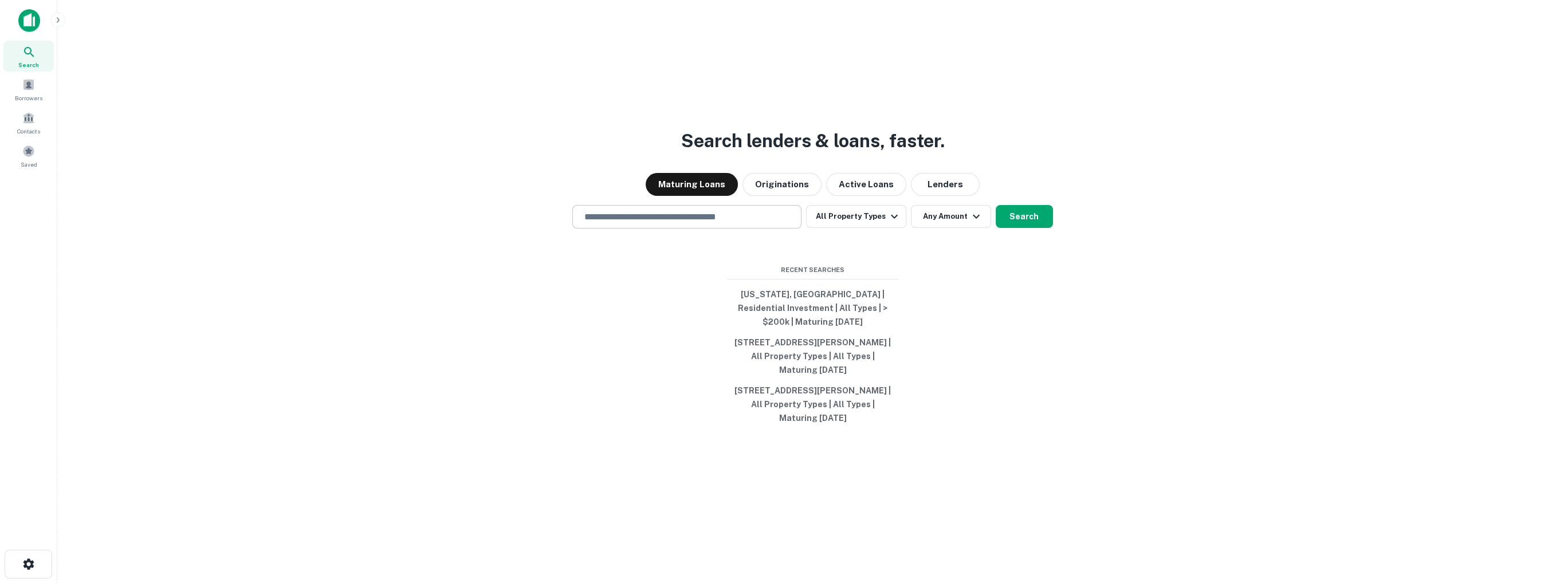
click at [647, 214] on div "​" at bounding box center [687, 217] width 229 height 23
type input "**********"
click at [944, 192] on button "Lenders" at bounding box center [945, 184] width 69 height 23
click at [1020, 228] on button "Search" at bounding box center [1024, 216] width 57 height 23
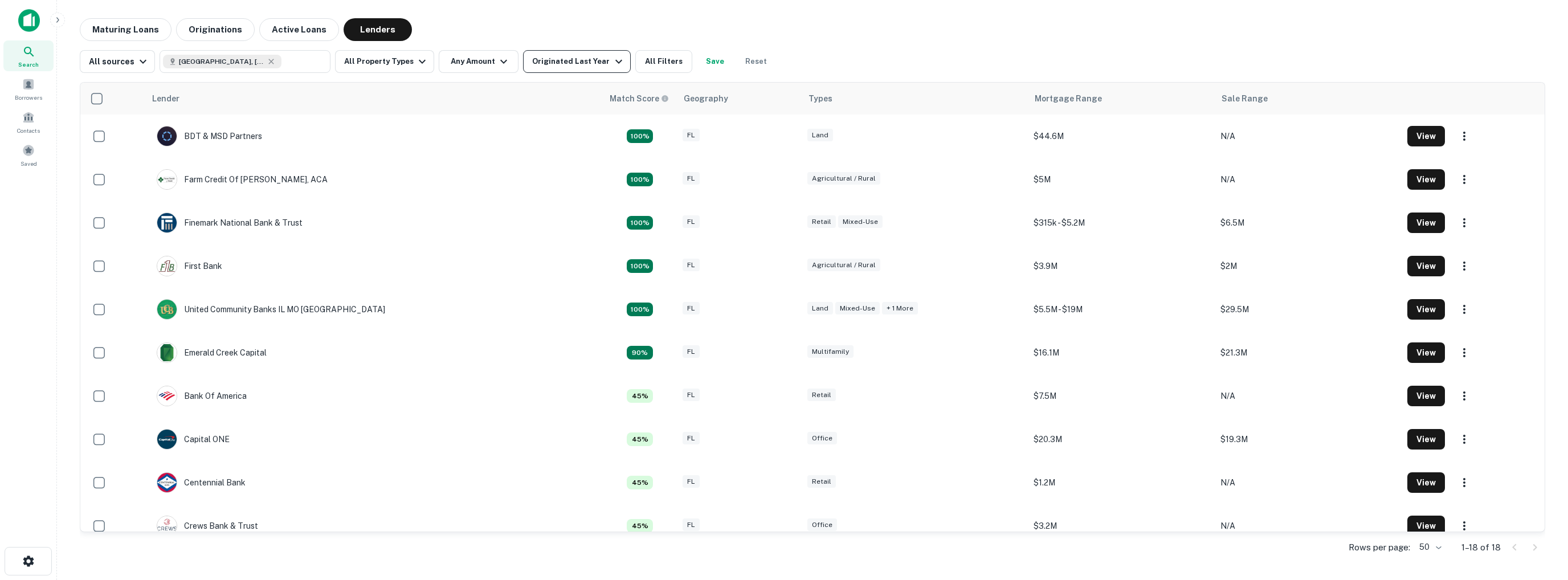
click at [575, 64] on div "Originated Last Year" at bounding box center [578, 61] width 93 height 14
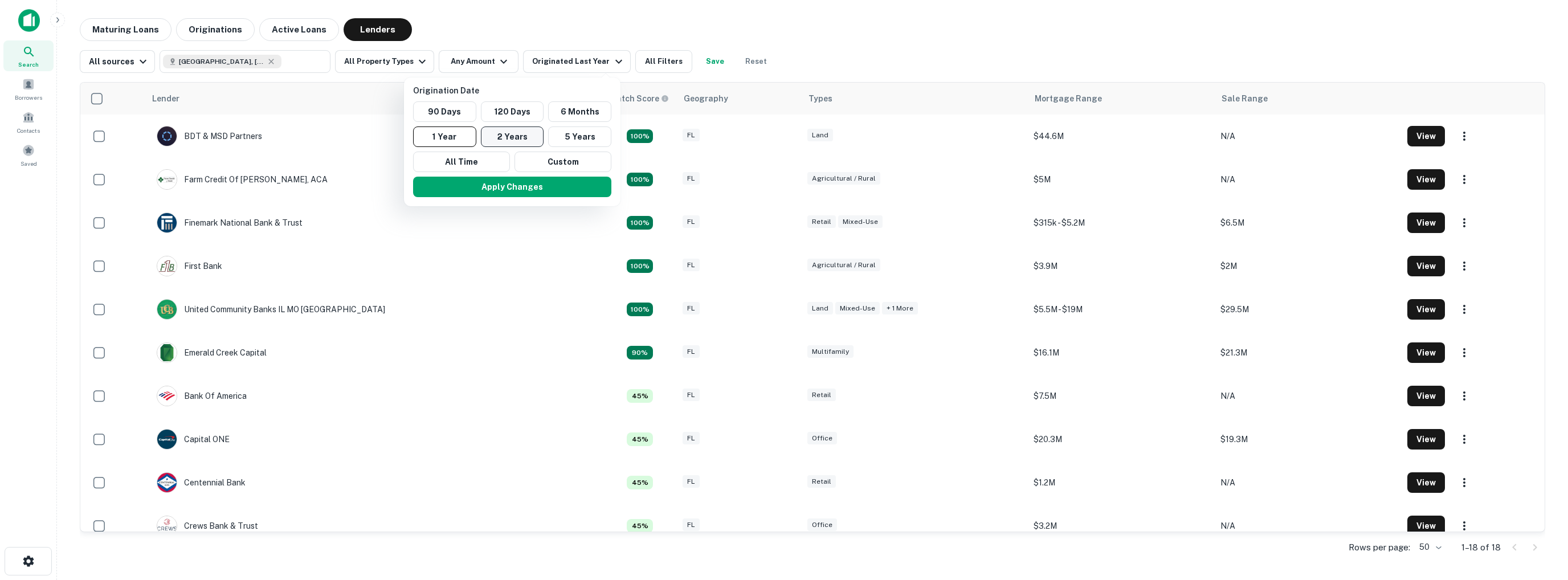
click at [528, 136] on button "2 Years" at bounding box center [513, 137] width 64 height 20
click at [547, 191] on button "Apply Changes" at bounding box center [523, 187] width 199 height 20
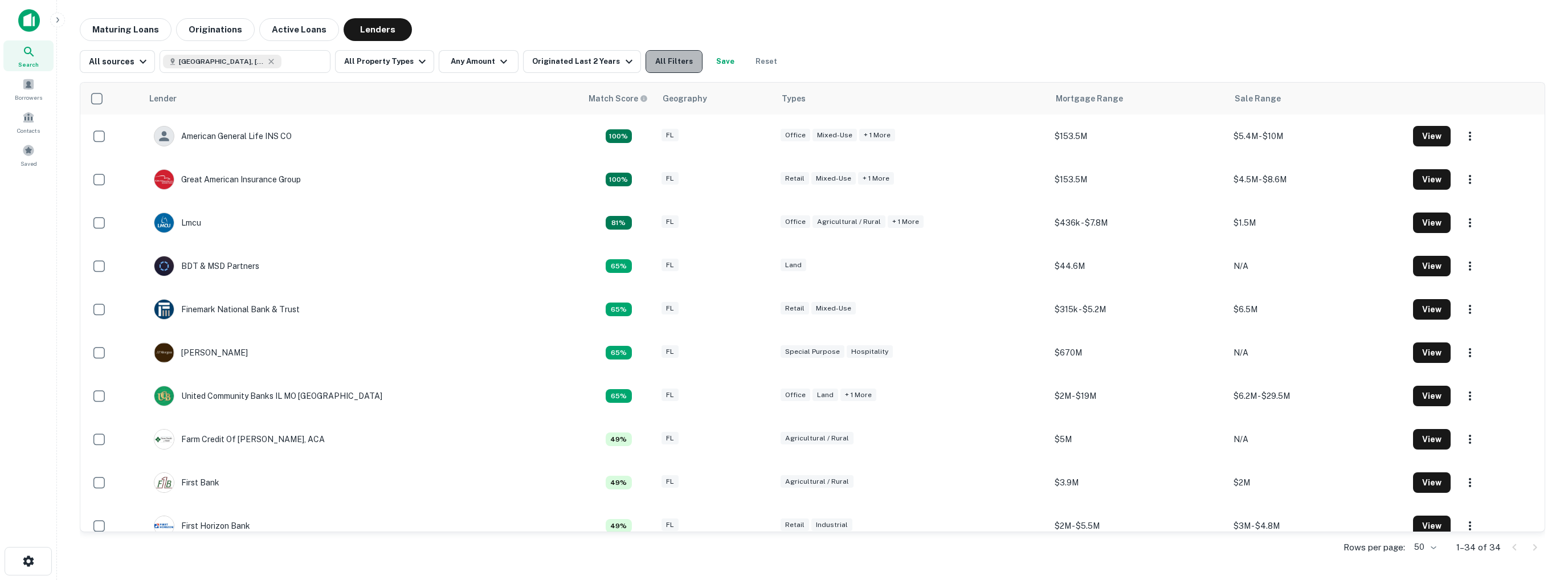
click at [670, 61] on button "All Filters" at bounding box center [674, 61] width 57 height 23
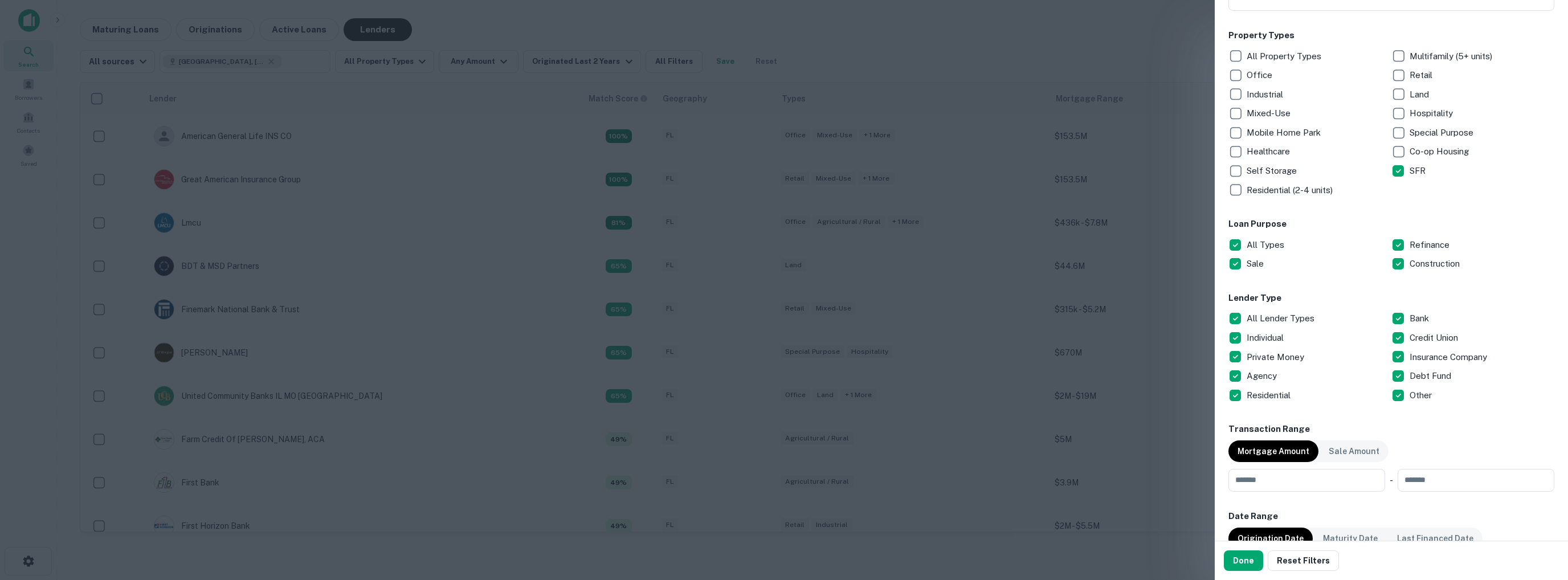
scroll to position [171, 0]
click at [1304, 477] on input "number" at bounding box center [1303, 479] width 149 height 23
type input "*"
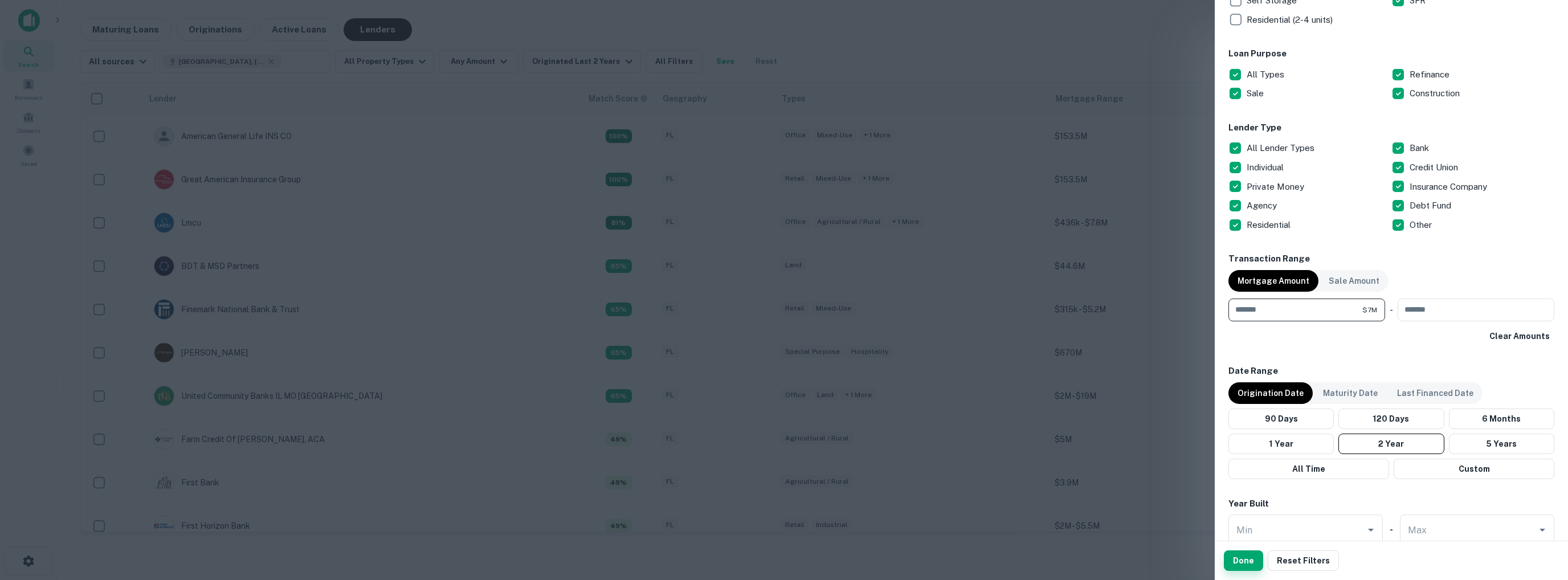
scroll to position [342, 0]
type input "*******"
click at [1235, 560] on button "Done" at bounding box center [1244, 561] width 39 height 20
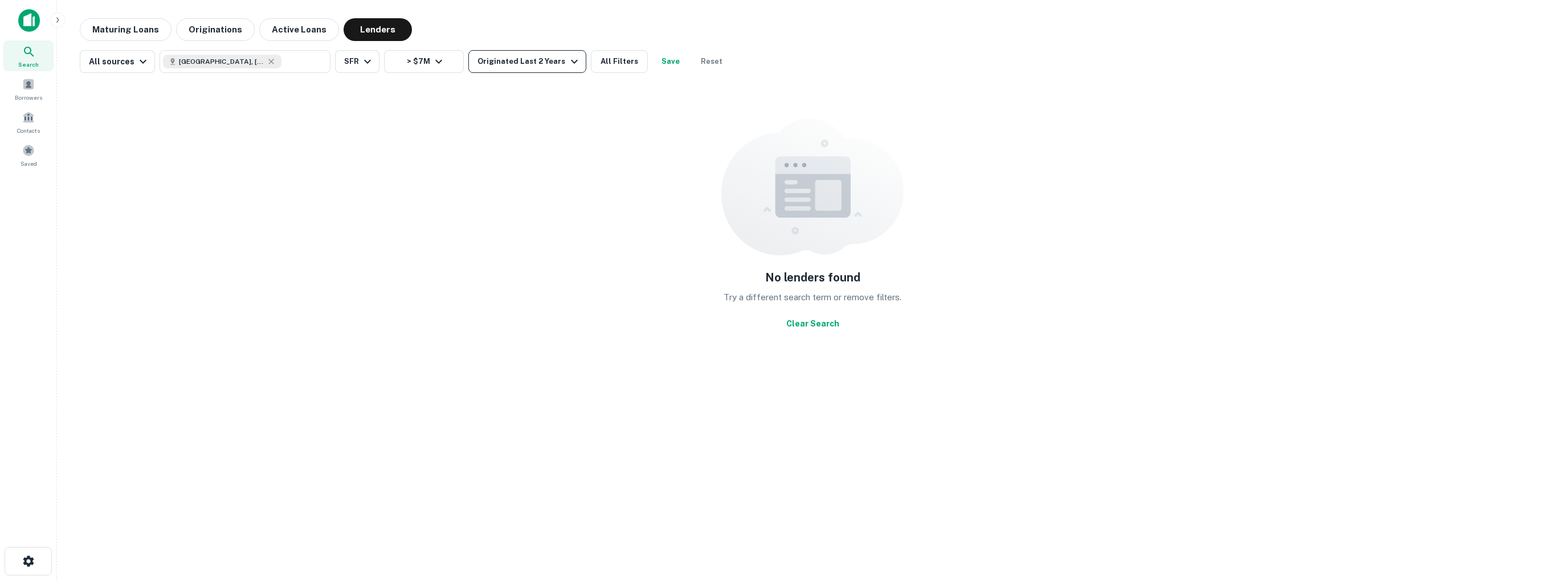
click at [552, 61] on div "Originated Last 2 Years" at bounding box center [529, 61] width 103 height 14
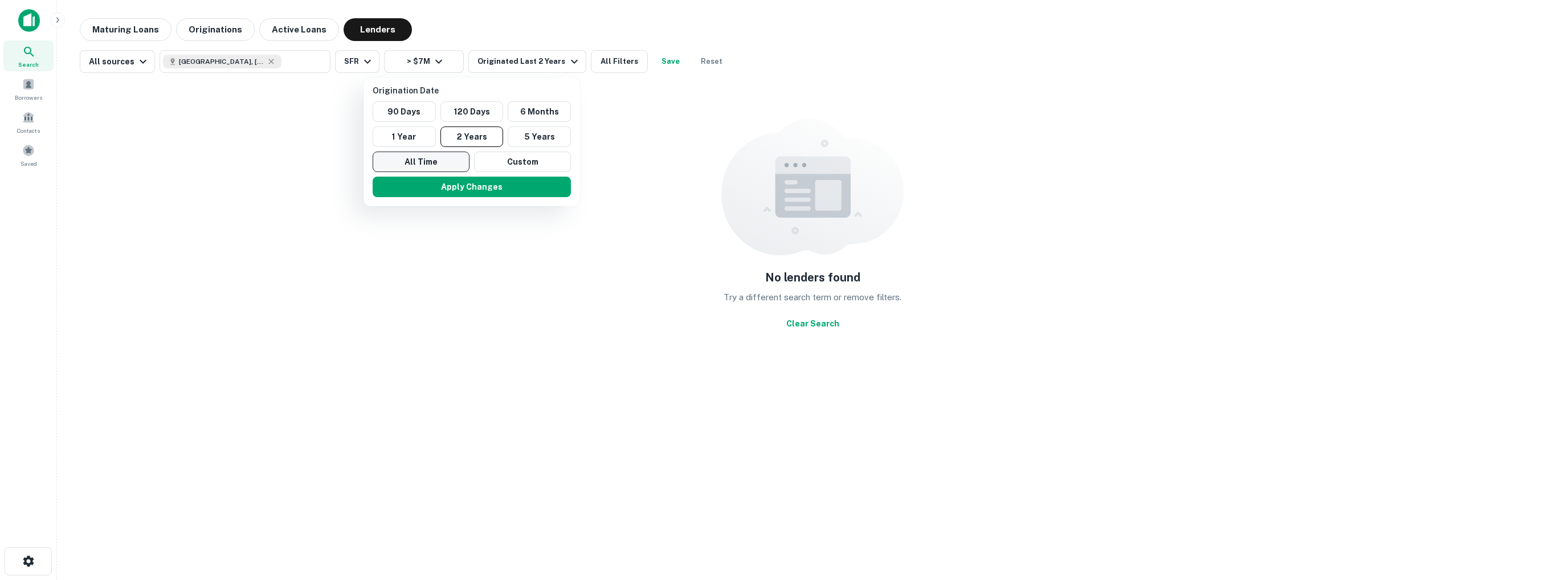
click at [440, 166] on button "All Time" at bounding box center [421, 162] width 97 height 20
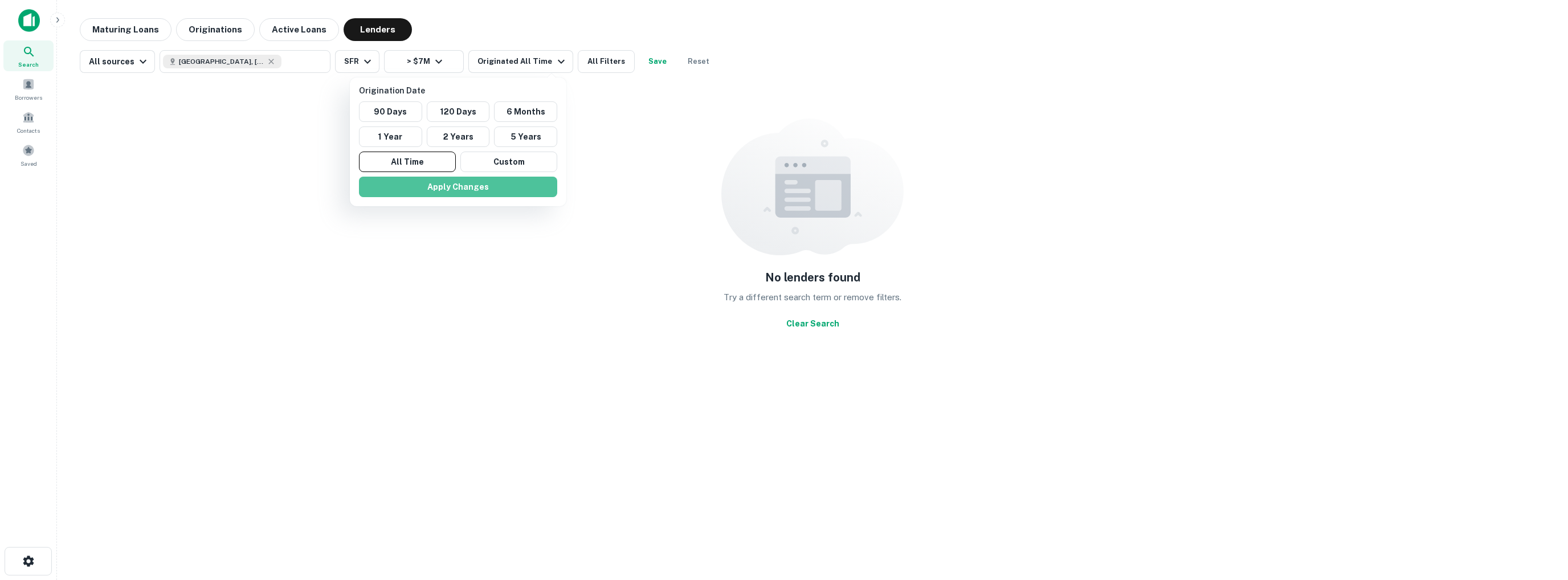
drag, startPoint x: 450, startPoint y: 187, endPoint x: 324, endPoint y: 227, distance: 132.2
click at [451, 188] on button "Apply Changes" at bounding box center [459, 187] width 199 height 20
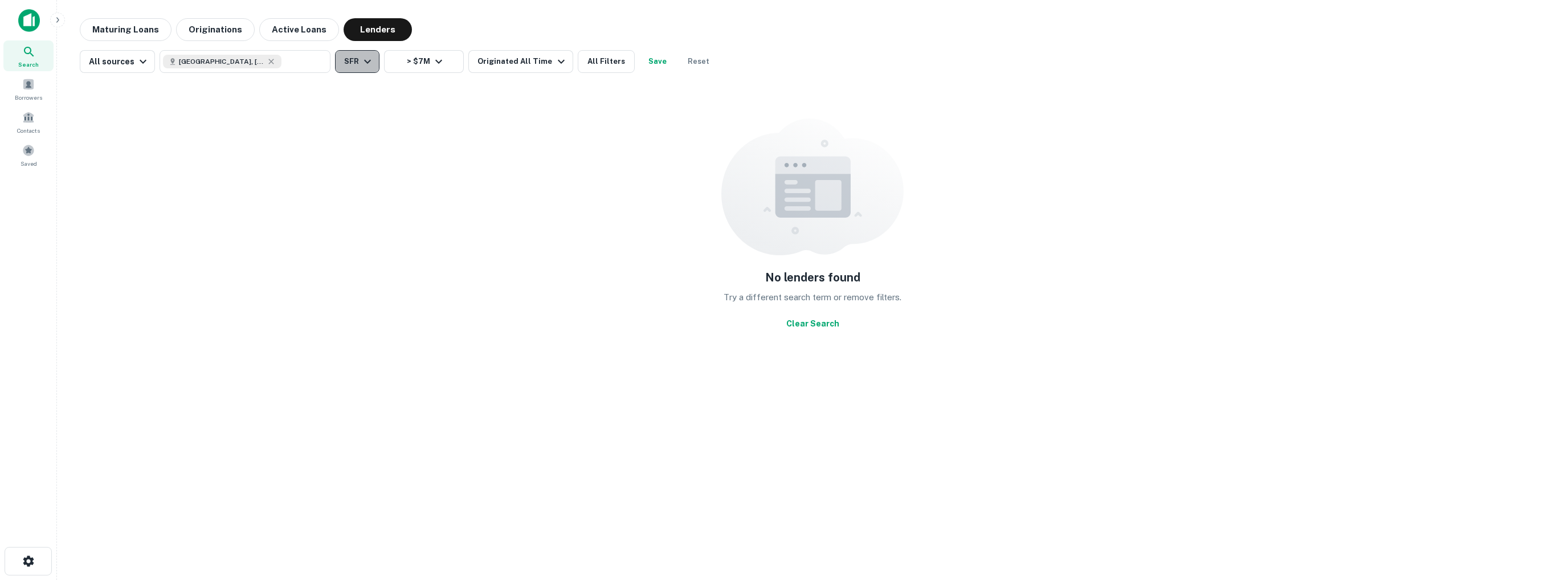
click at [367, 61] on icon "button" at bounding box center [367, 61] width 14 height 14
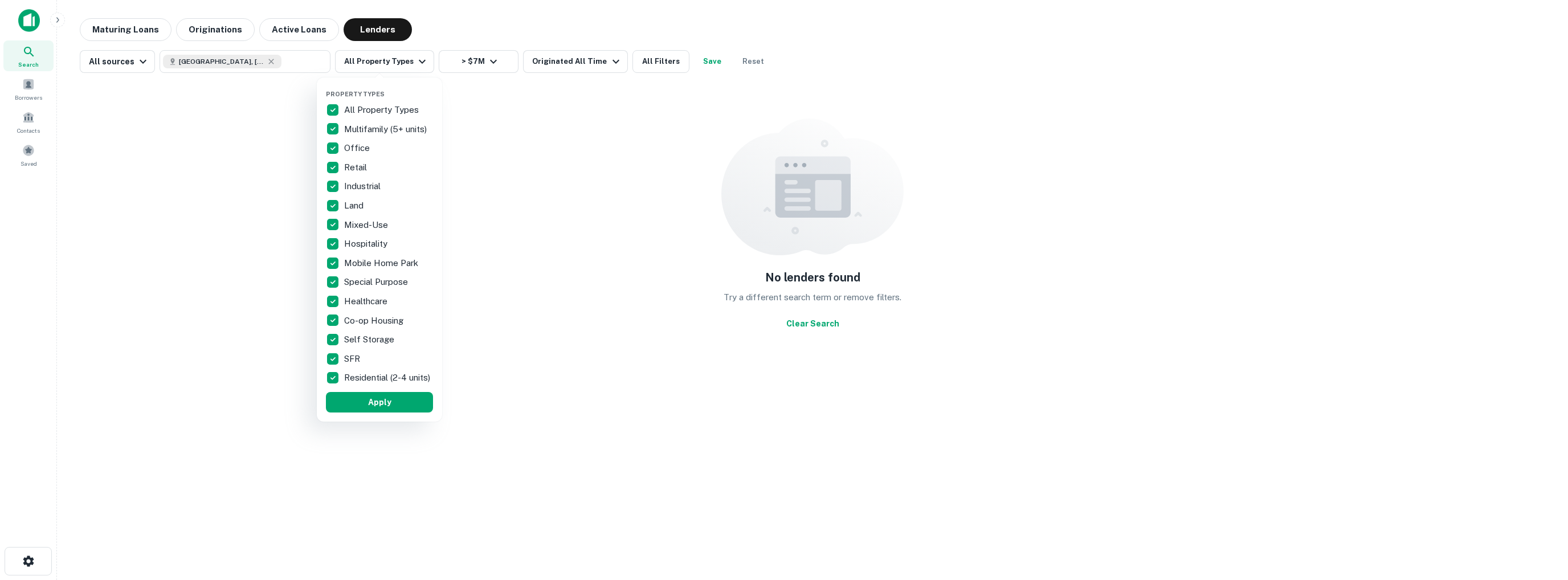
drag, startPoint x: 370, startPoint y: 406, endPoint x: 288, endPoint y: 375, distance: 87.7
click at [370, 406] on button "Apply" at bounding box center [379, 402] width 107 height 20
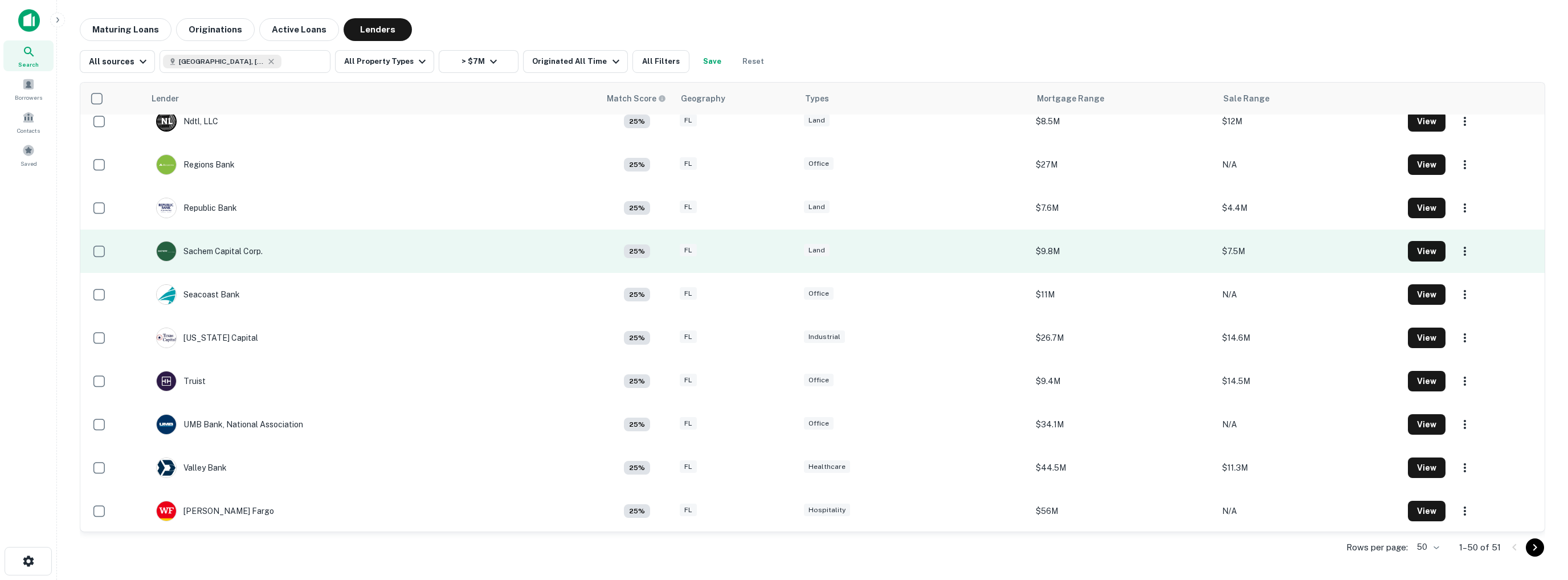
scroll to position [1749, 0]
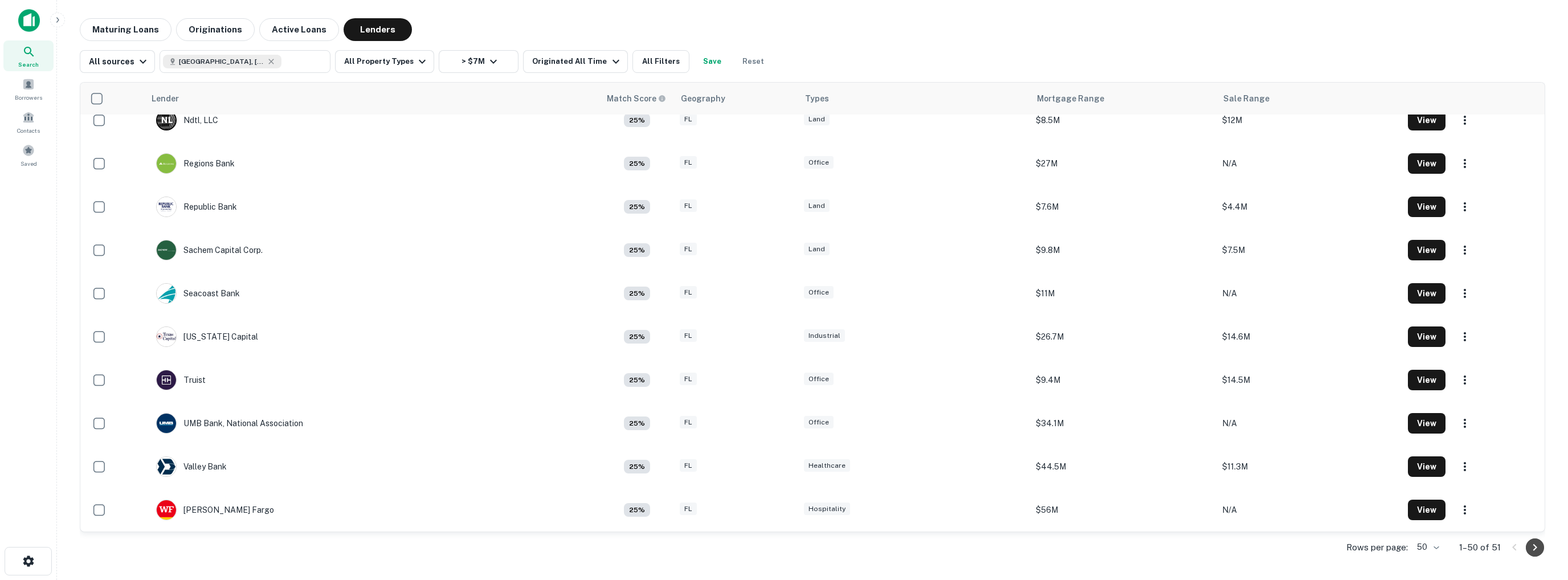
click at [1535, 550] on icon "Go to next page" at bounding box center [1535, 548] width 14 height 14
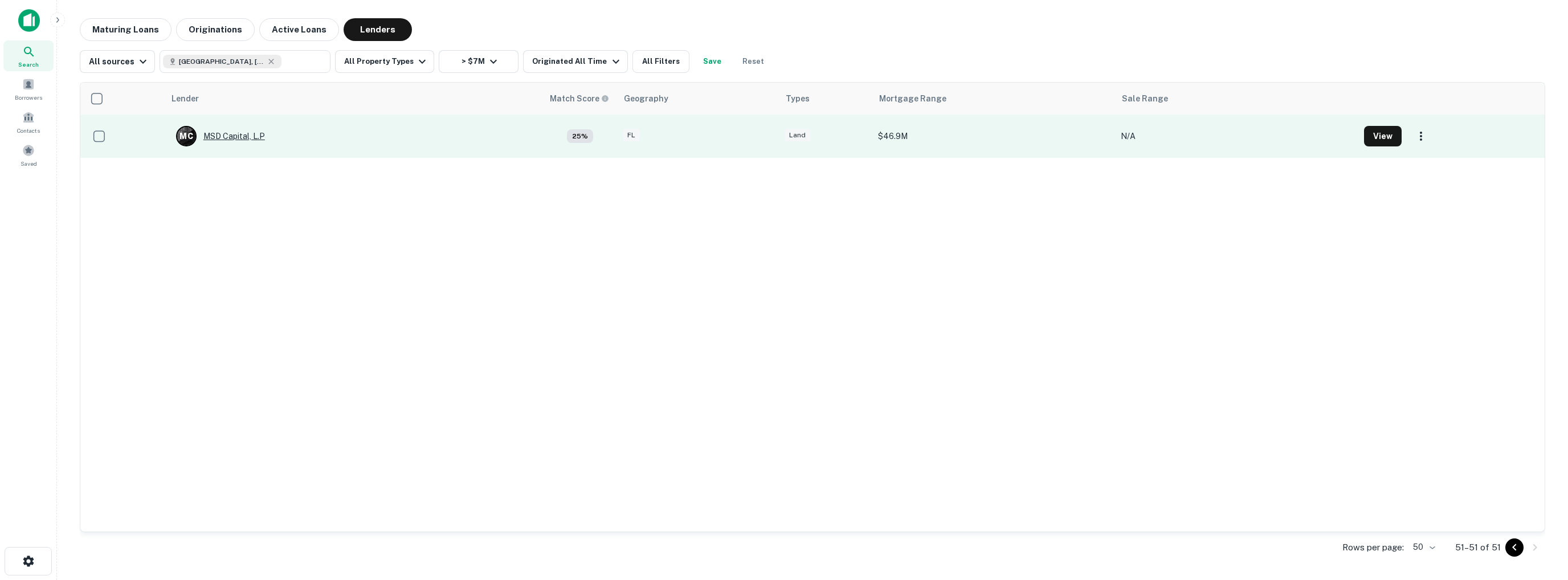
click at [222, 136] on div "M C MSD Capital, L.P" at bounding box center [221, 136] width 89 height 20
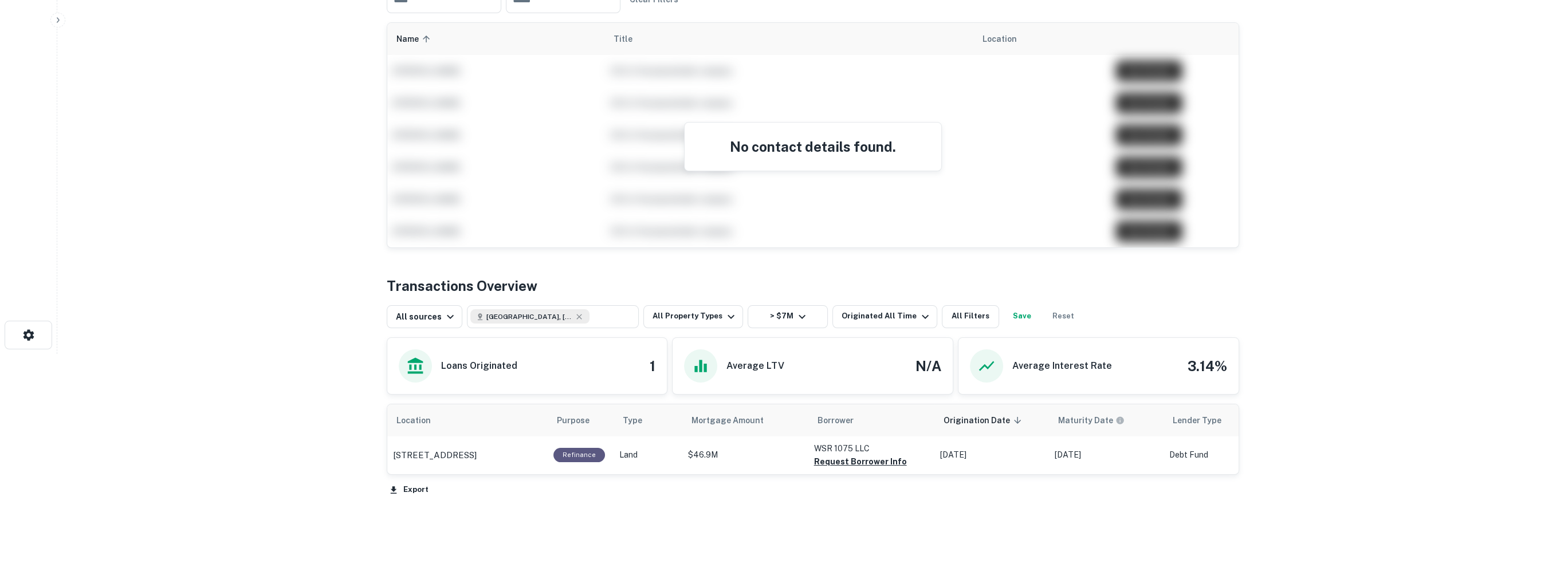
scroll to position [254, 0]
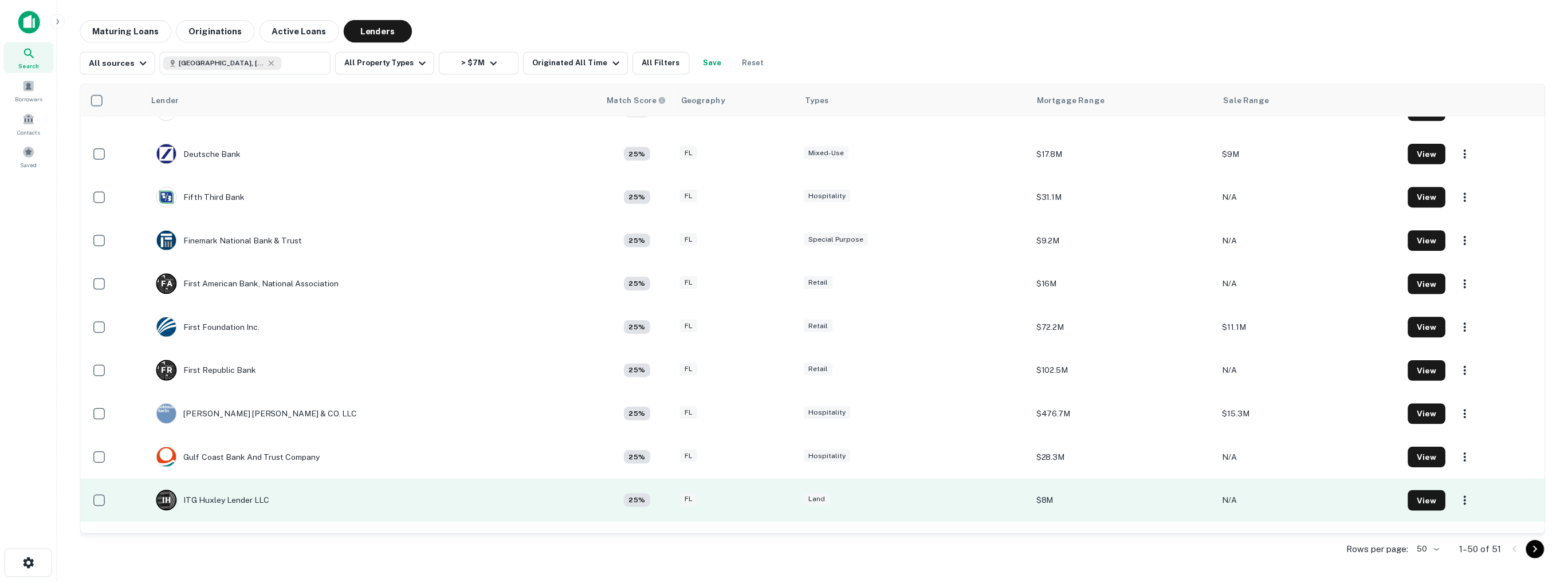
scroll to position [1185, 0]
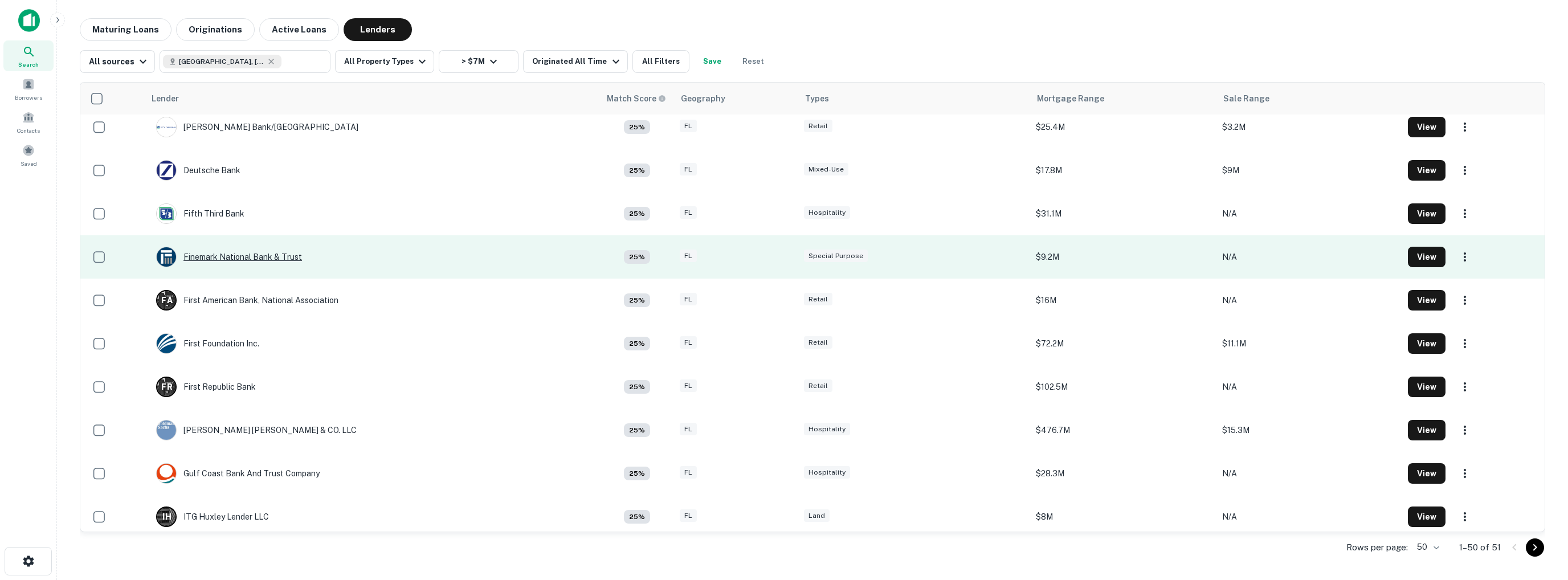
click at [251, 251] on div "Finemark National Bank & Trust" at bounding box center [229, 257] width 146 height 20
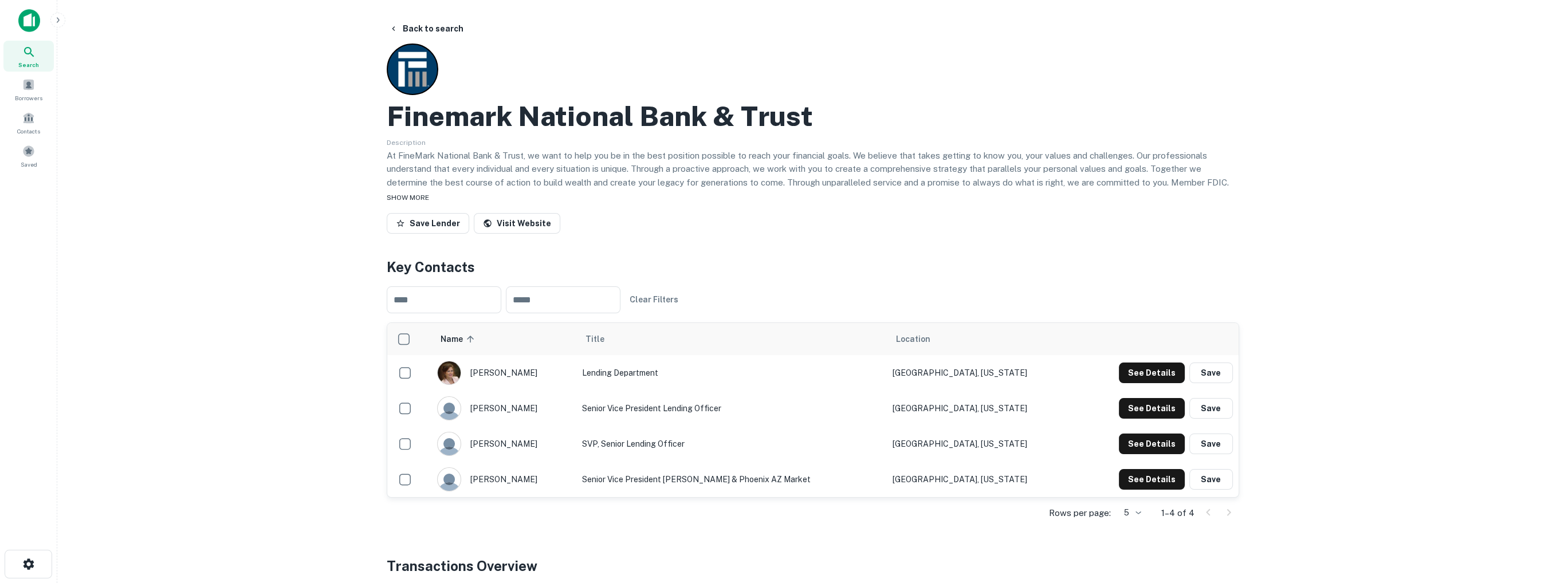
click at [407, 197] on span "SHOW MORE" at bounding box center [408, 198] width 43 height 8
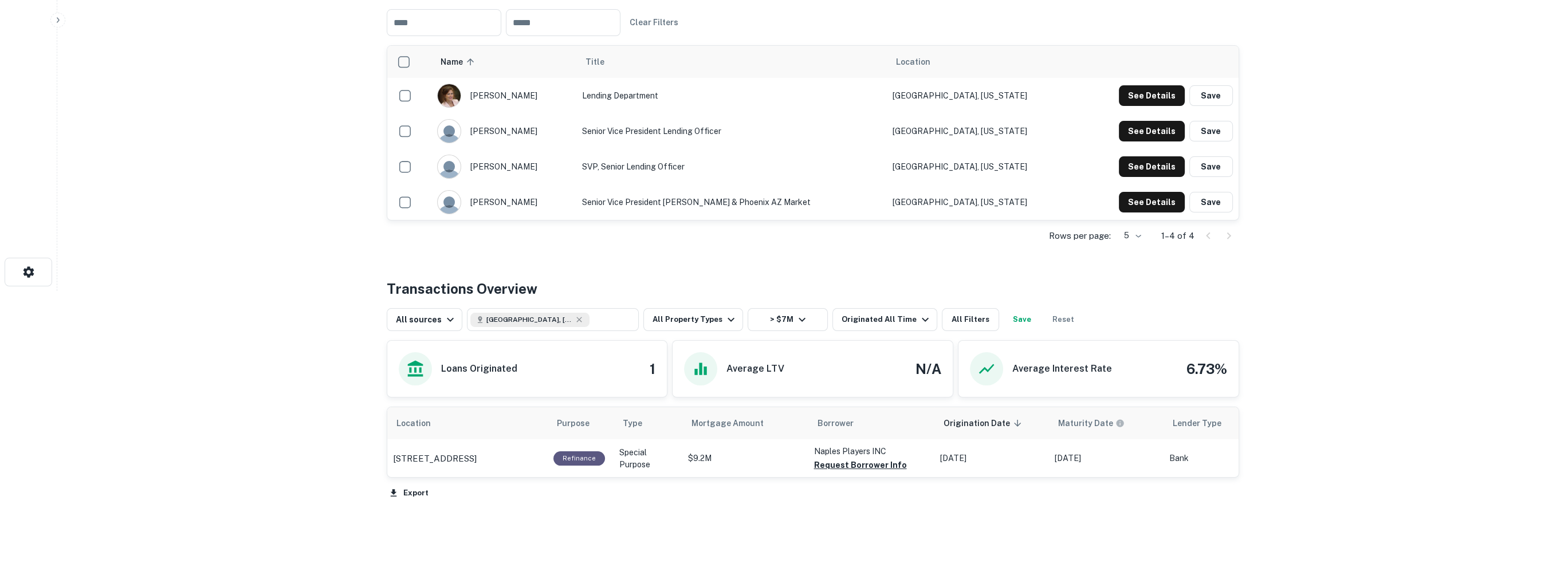
scroll to position [320, 0]
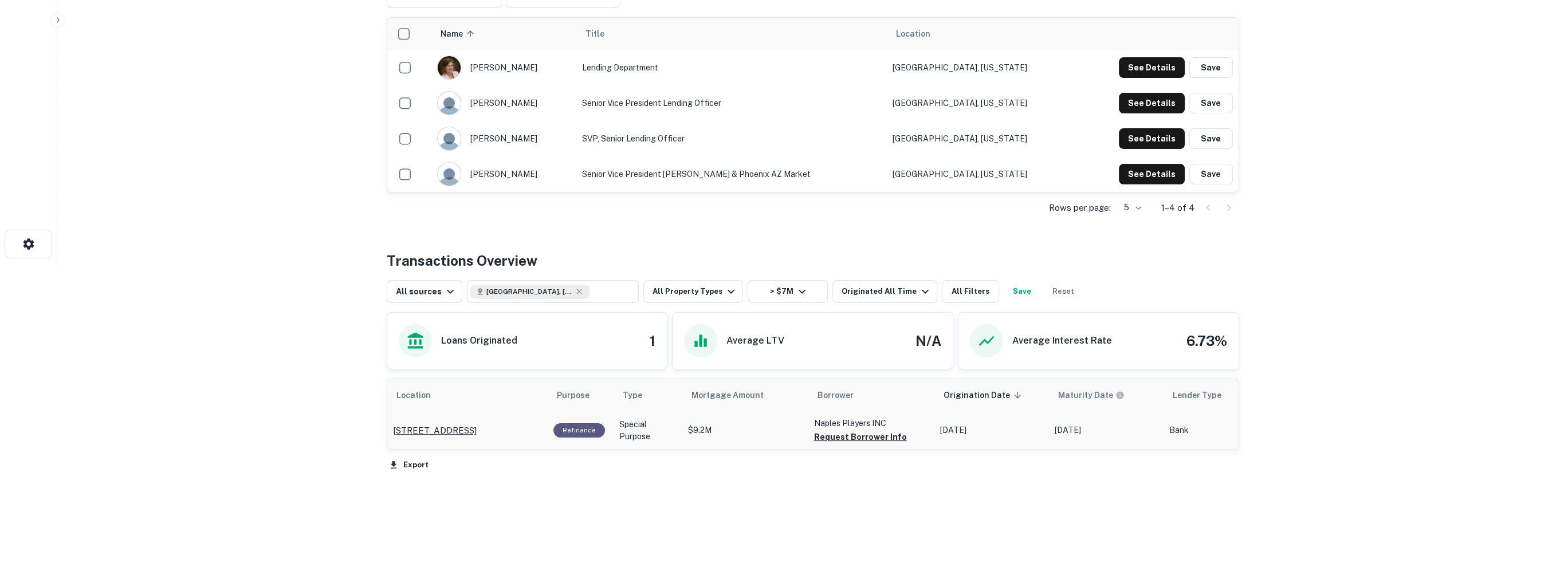
click at [476, 431] on p "701 5th Ave S Naples, FL34102" at bounding box center [435, 430] width 84 height 14
